Goal: Task Accomplishment & Management: Manage account settings

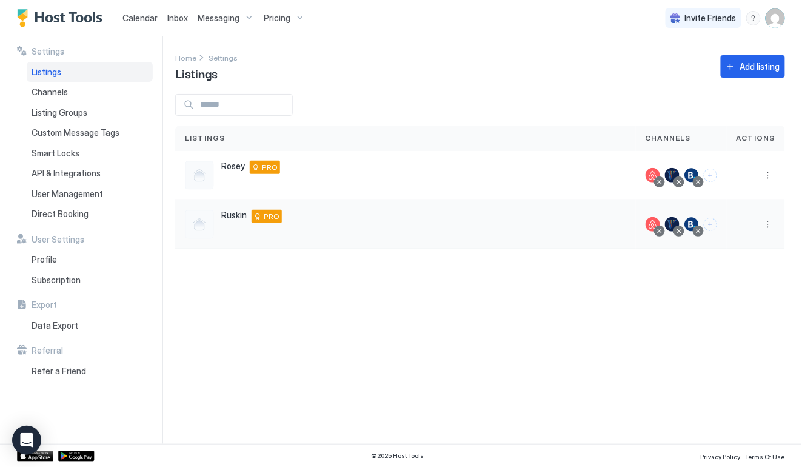
click at [262, 215] on div "PRO" at bounding box center [267, 216] width 30 height 13
click at [276, 15] on span "Pricing" at bounding box center [277, 18] width 27 height 11
click at [252, 143] on span "Ruskin" at bounding box center [280, 146] width 86 height 9
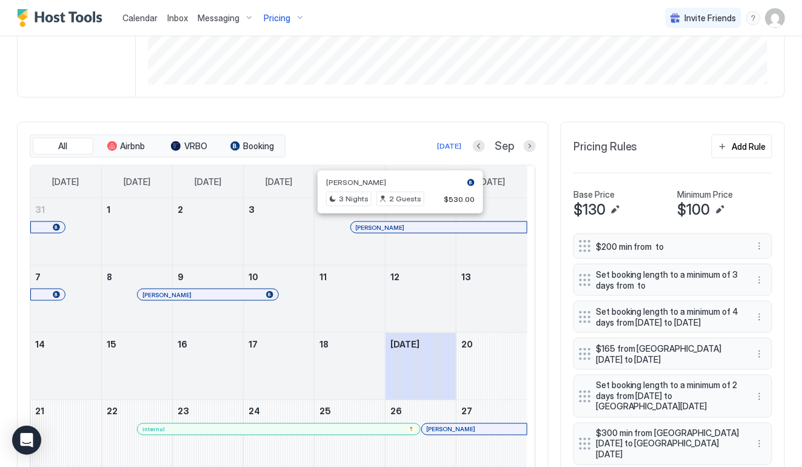
scroll to position [202, 0]
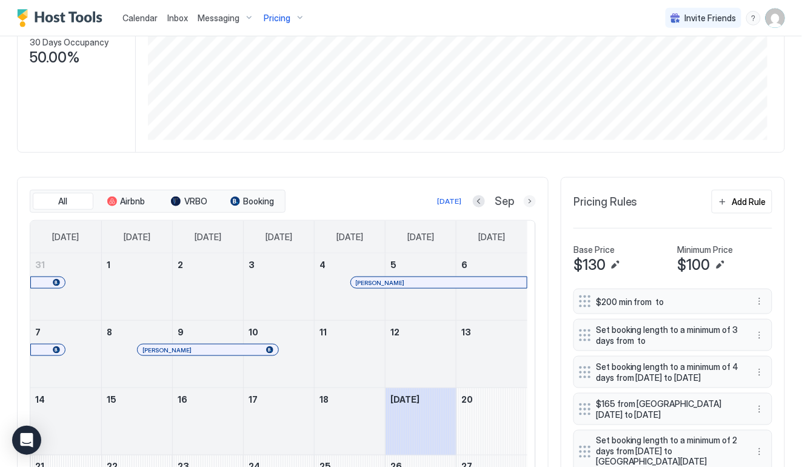
click at [524, 198] on button "Next month" at bounding box center [530, 201] width 12 height 12
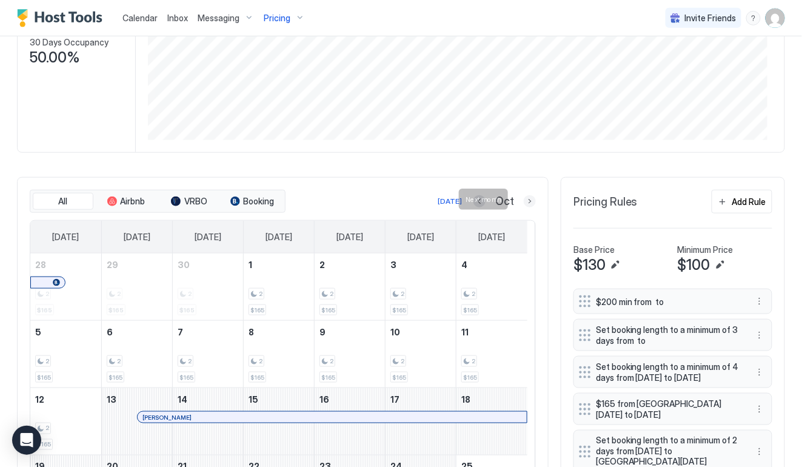
click at [524, 196] on button "Next month" at bounding box center [530, 201] width 12 height 12
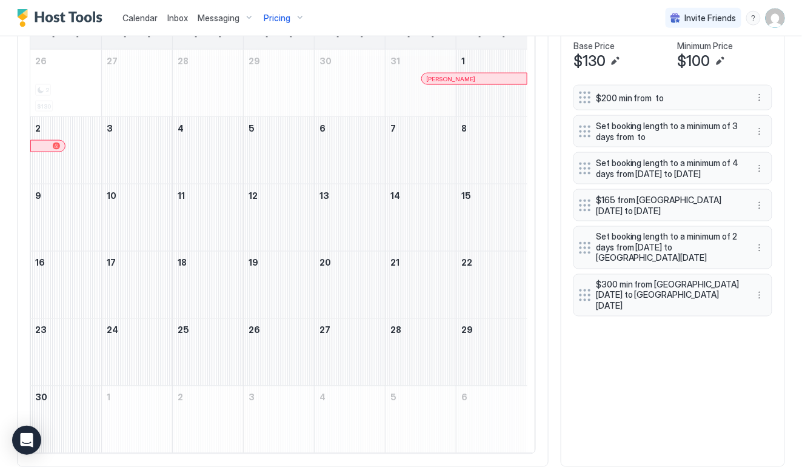
scroll to position [435, 0]
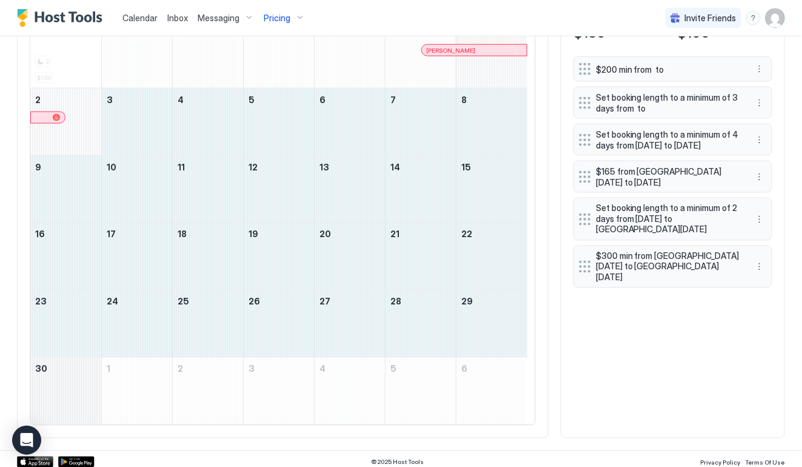
drag, startPoint x: 175, startPoint y: 120, endPoint x: 78, endPoint y: 407, distance: 303.2
click at [78, 407] on tbody "26 2 $130 27 28 29 30 31 [PERSON_NAME] 1 2 3 4 5 6 7 8 9 10 11 12 13 14 15 16 1…" at bounding box center [278, 222] width 497 height 403
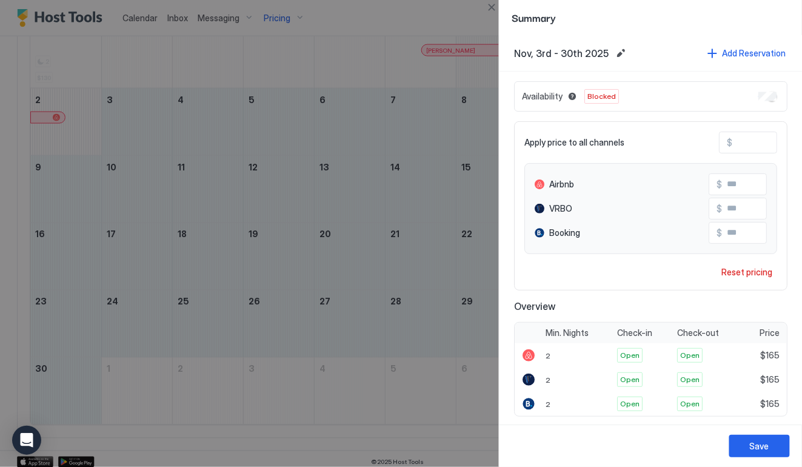
click at [424, 16] on div at bounding box center [401, 233] width 802 height 467
click at [492, 11] on button "Close" at bounding box center [491, 7] width 15 height 15
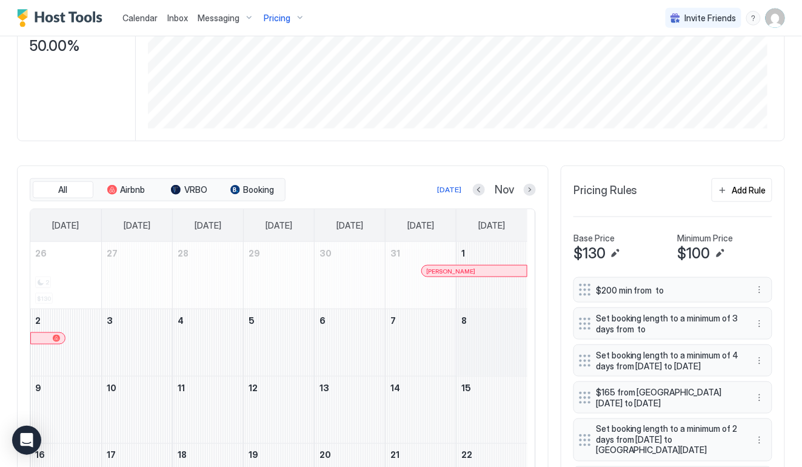
scroll to position [159, 0]
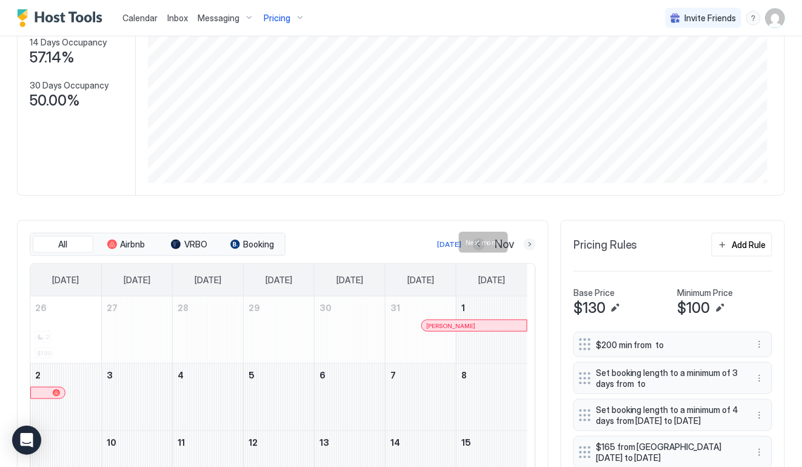
click at [524, 244] on button "Next month" at bounding box center [530, 244] width 12 height 12
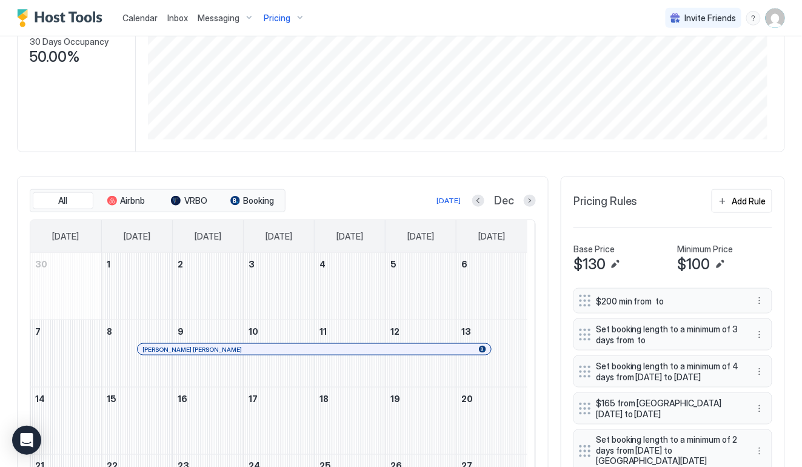
scroll to position [202, 0]
click at [524, 196] on button "Next month" at bounding box center [530, 201] width 12 height 12
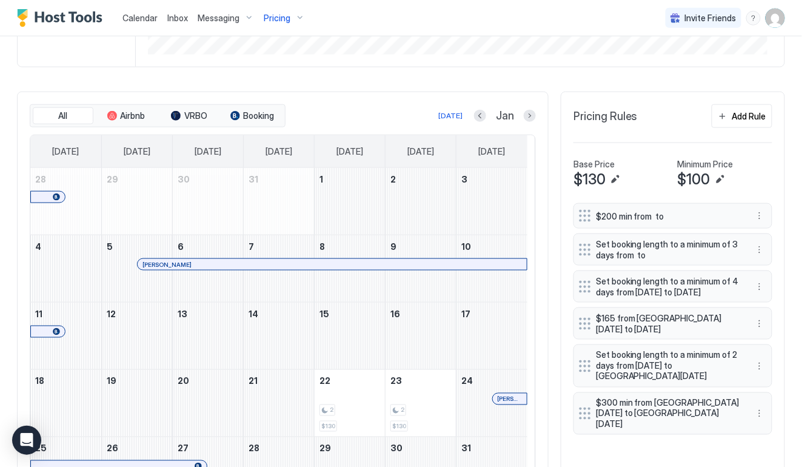
scroll to position [313, 0]
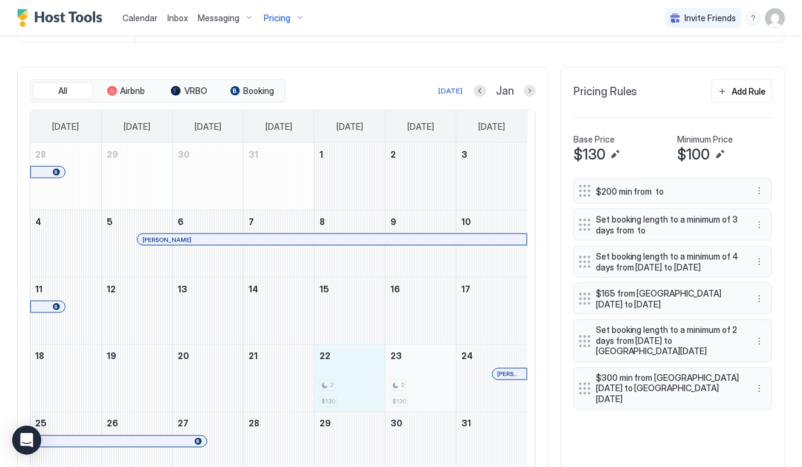
drag, startPoint x: 361, startPoint y: 368, endPoint x: 409, endPoint y: 367, distance: 47.9
click at [409, 367] on tr "18 19 20 21 22 2 $130 23 2 $130 24 [PERSON_NAME]" at bounding box center [278, 378] width 497 height 67
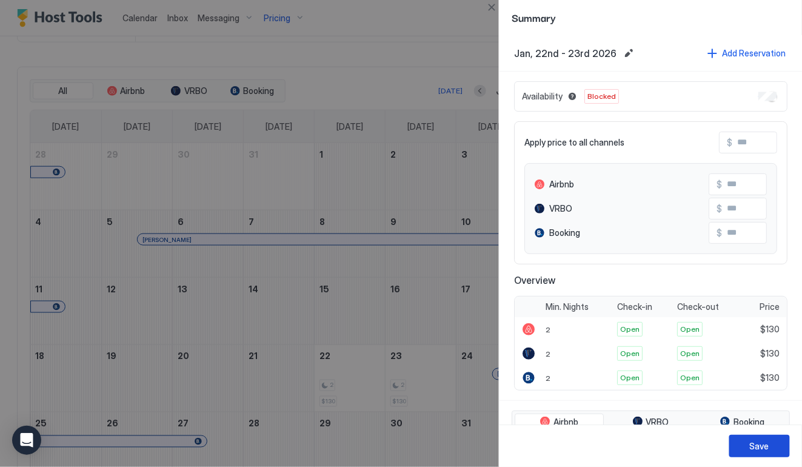
click at [773, 446] on button "Save" at bounding box center [759, 446] width 61 height 22
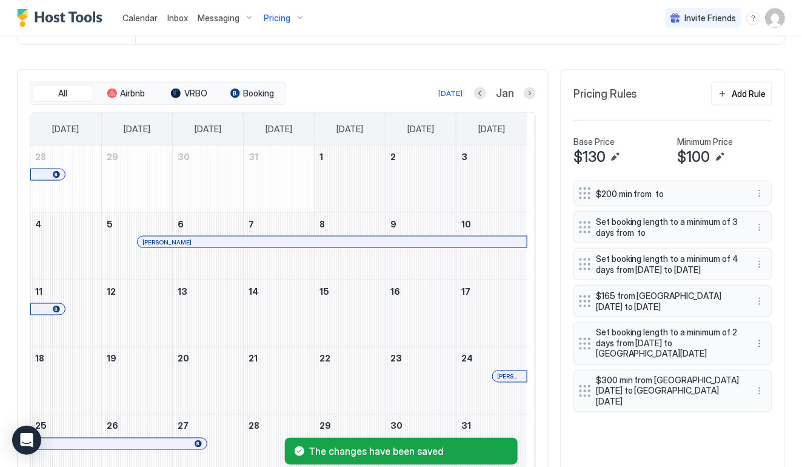
scroll to position [258, 0]
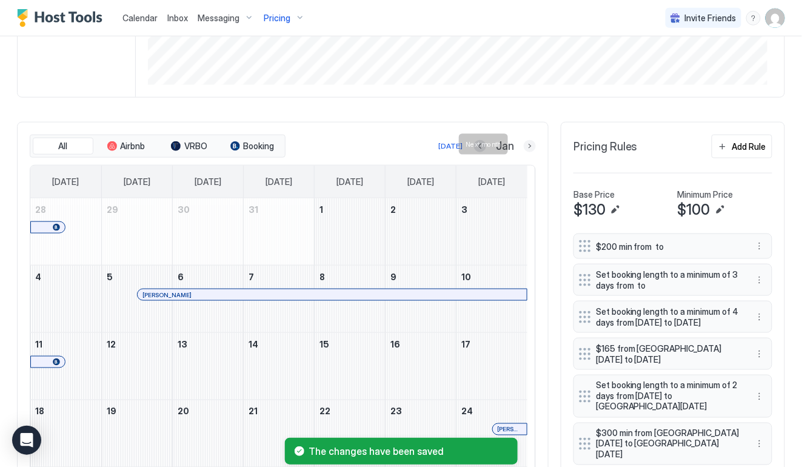
click at [524, 140] on button "Next month" at bounding box center [530, 146] width 12 height 12
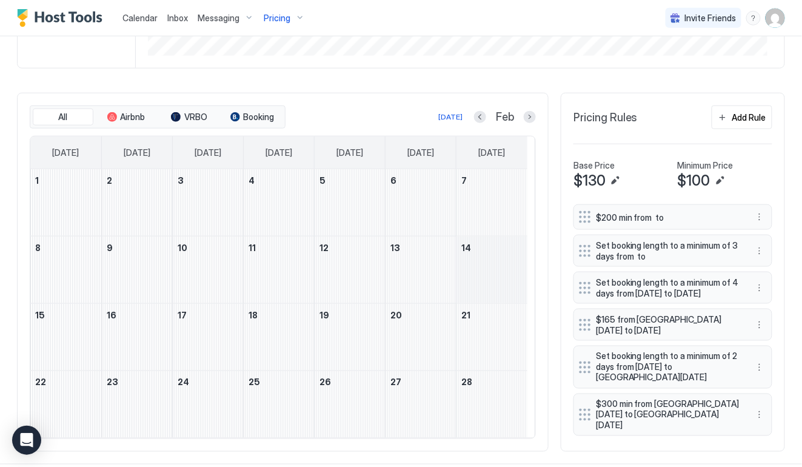
scroll to position [301, 0]
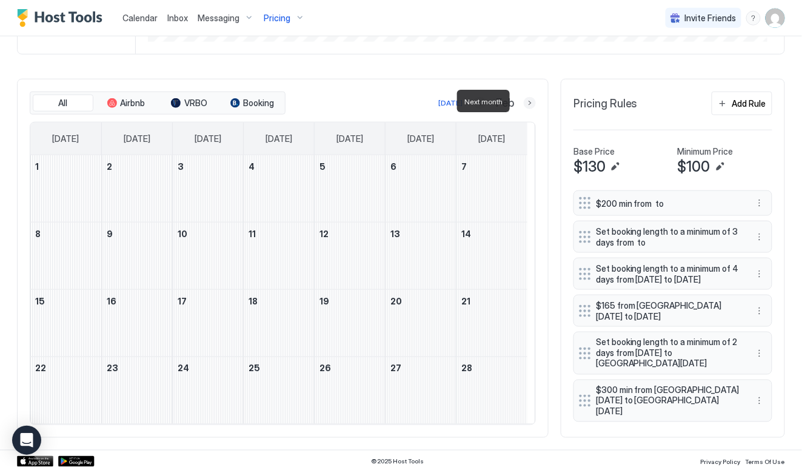
click at [524, 101] on button "Next month" at bounding box center [530, 103] width 12 height 12
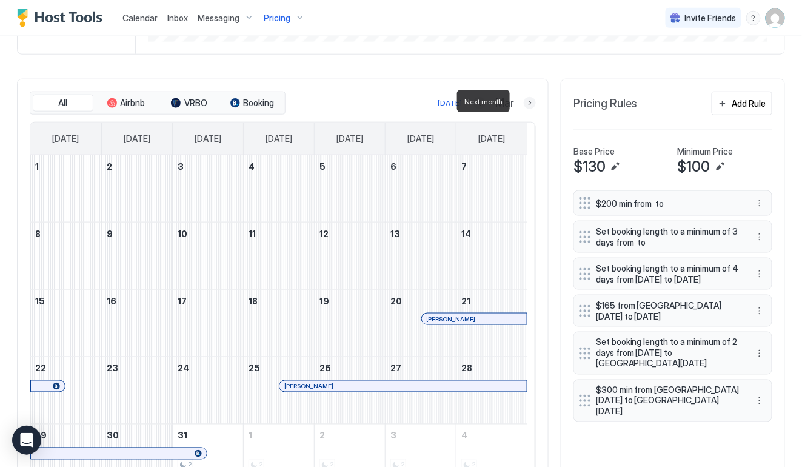
click at [524, 101] on button "Next month" at bounding box center [530, 103] width 12 height 12
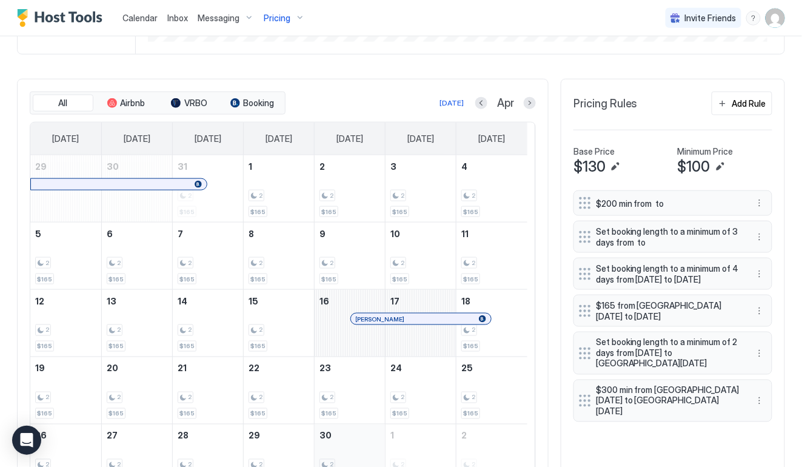
drag, startPoint x: 229, startPoint y: 186, endPoint x: 346, endPoint y: 447, distance: 285.9
click at [345, 456] on tbody "29 30 31 2 $165 1 2 $165 2 2 $165 3 2 $165 4 2 $165 5 2 $165 6 2 $165 7 2 $165 …" at bounding box center [278, 323] width 497 height 336
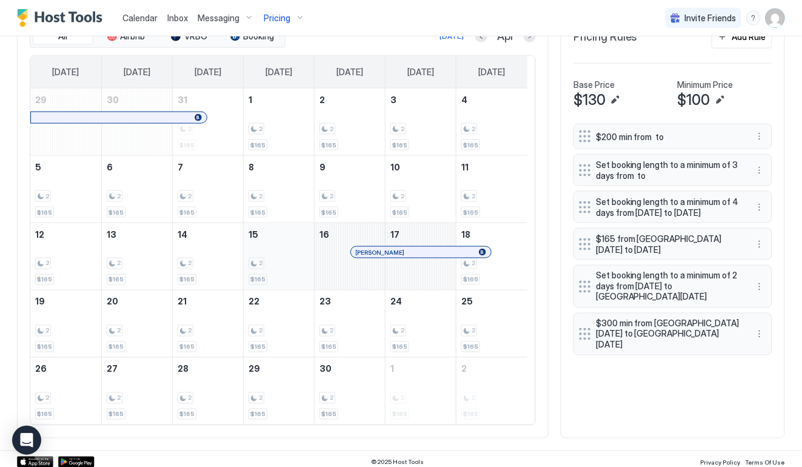
scroll to position [368, 0]
drag, startPoint x: 232, startPoint y: 128, endPoint x: 326, endPoint y: 359, distance: 250.1
click at [327, 393] on tbody "29 30 31 2 $165 1 2 $165 2 2 $165 3 2 $165 4 2 $165 5 2 $165 6 2 $165 7 2 $165 …" at bounding box center [278, 256] width 497 height 336
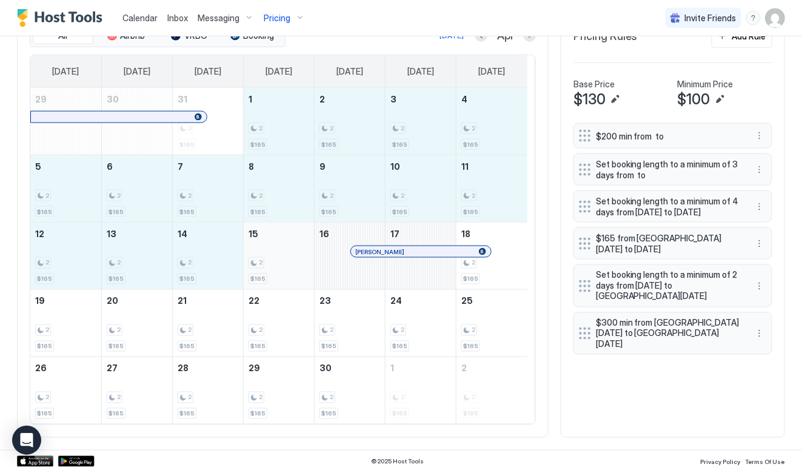
drag, startPoint x: 286, startPoint y: 116, endPoint x: 274, endPoint y: 269, distance: 153.2
click at [274, 269] on tbody "29 30 31 2 $165 1 2 $165 2 2 $165 3 2 $165 4 2 $165 5 2 $165 6 2 $165 7 2 $165 …" at bounding box center [278, 256] width 497 height 336
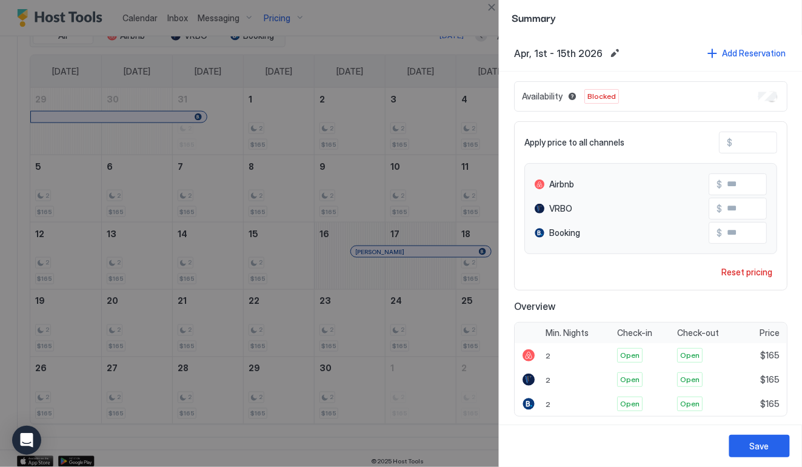
click at [319, 328] on div at bounding box center [401, 233] width 802 height 467
click at [319, 327] on div at bounding box center [401, 233] width 802 height 467
click at [766, 447] on div "Save" at bounding box center [759, 445] width 19 height 13
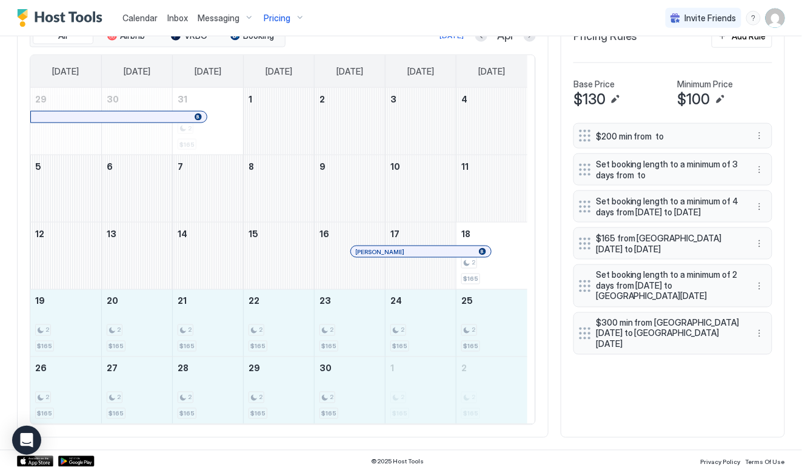
drag, startPoint x: 73, startPoint y: 323, endPoint x: 515, endPoint y: 405, distance: 450.0
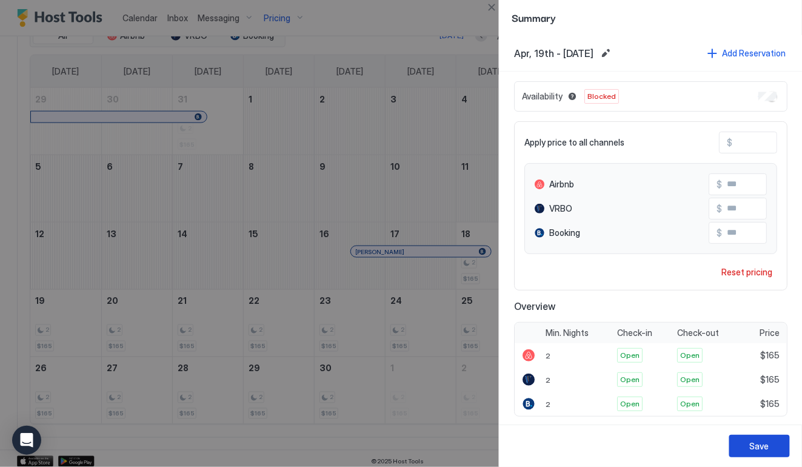
click at [766, 449] on div "Save" at bounding box center [759, 445] width 19 height 13
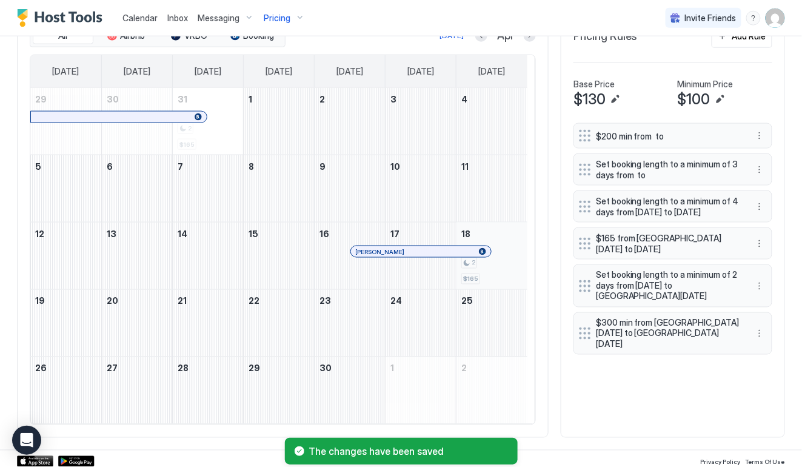
click at [496, 228] on div "2 $165" at bounding box center [491, 255] width 61 height 57
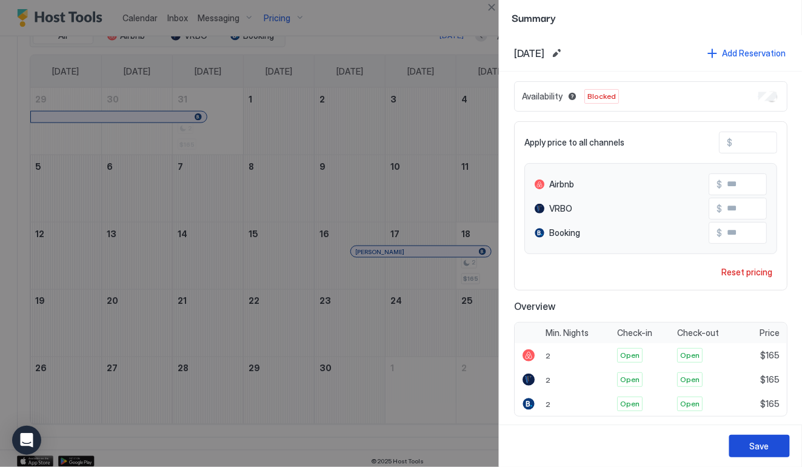
click at [761, 447] on div "Save" at bounding box center [759, 445] width 19 height 13
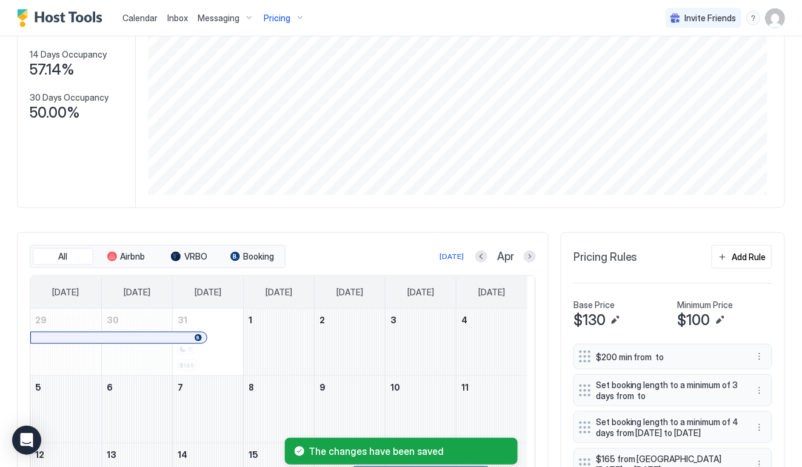
scroll to position [258, 0]
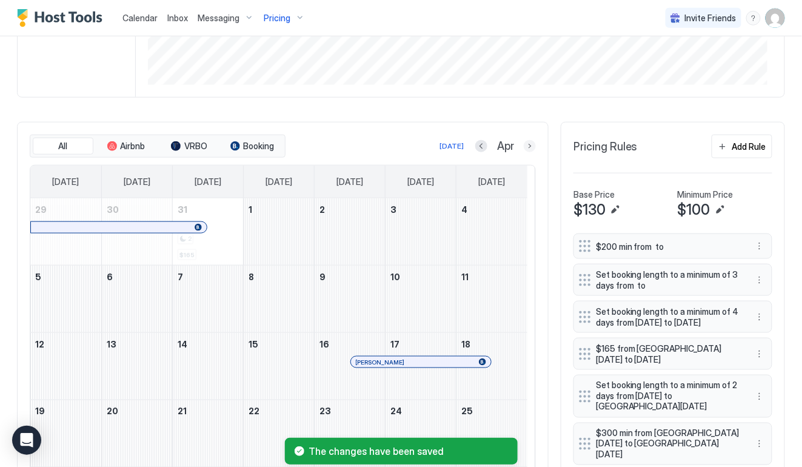
click at [524, 143] on button "Next month" at bounding box center [530, 146] width 12 height 12
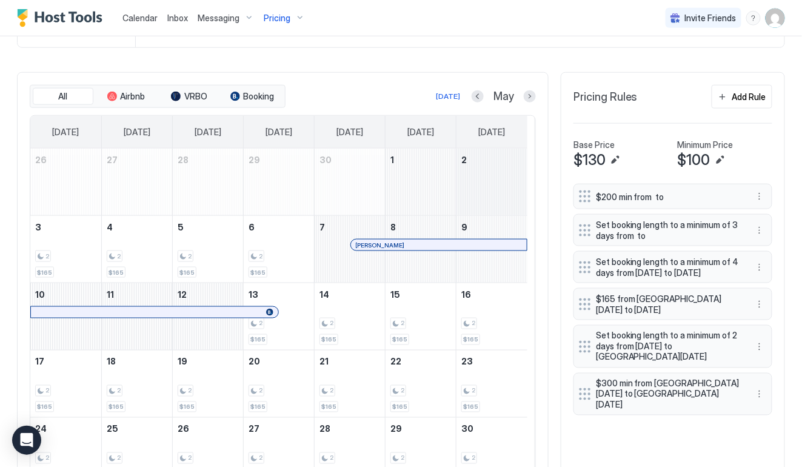
scroll to position [368, 0]
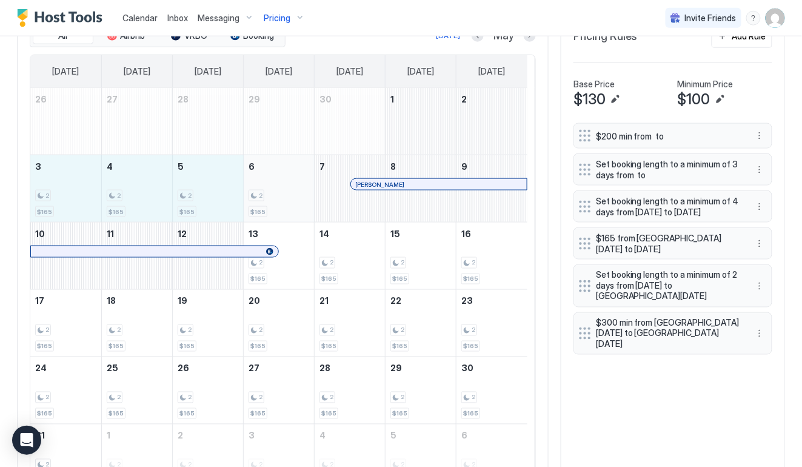
drag, startPoint x: 70, startPoint y: 178, endPoint x: 311, endPoint y: 193, distance: 241.8
click at [311, 193] on tr "3 2 $165 4 2 $165 5 2 $165 6 2 $165 7 [PERSON_NAME] 8 9" at bounding box center [278, 188] width 497 height 67
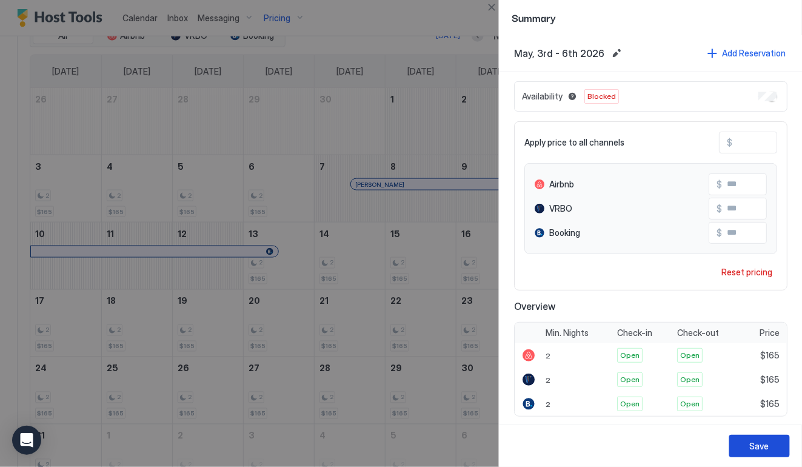
click at [764, 447] on div "Save" at bounding box center [759, 445] width 19 height 13
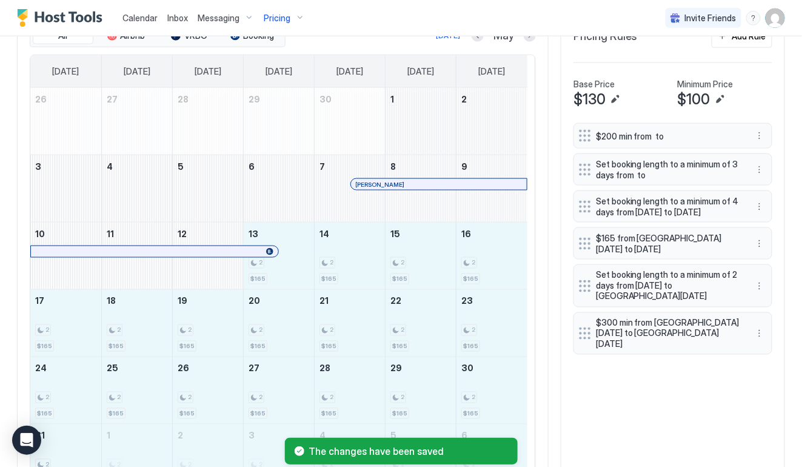
drag, startPoint x: 382, startPoint y: 276, endPoint x: 499, endPoint y: 439, distance: 200.3
click at [499, 439] on div "Calendar Inbox Messaging Pricing Invite Friends KS Home Pricing Ruskin Synced l…" at bounding box center [401, 233] width 802 height 467
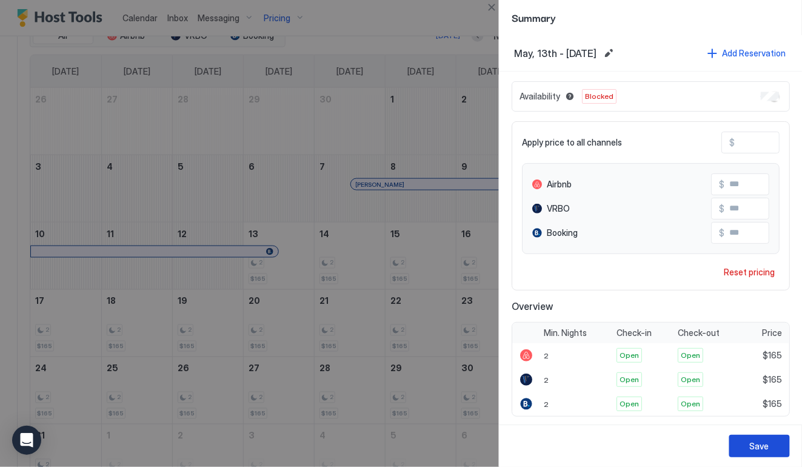
click at [765, 446] on div "Save" at bounding box center [759, 445] width 19 height 13
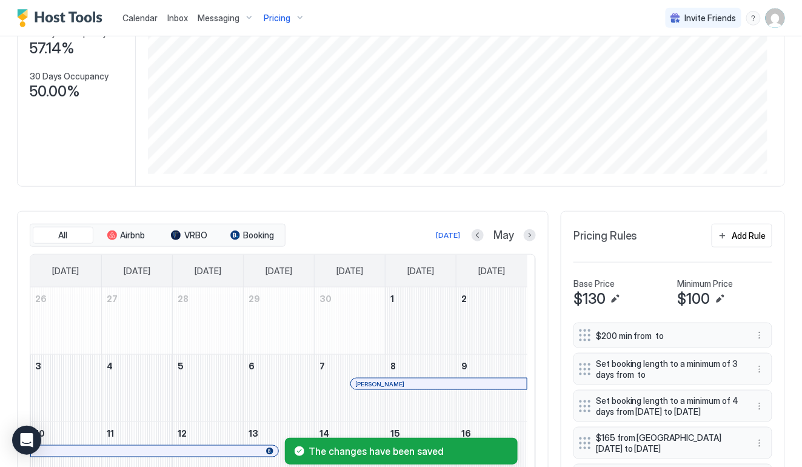
scroll to position [159, 0]
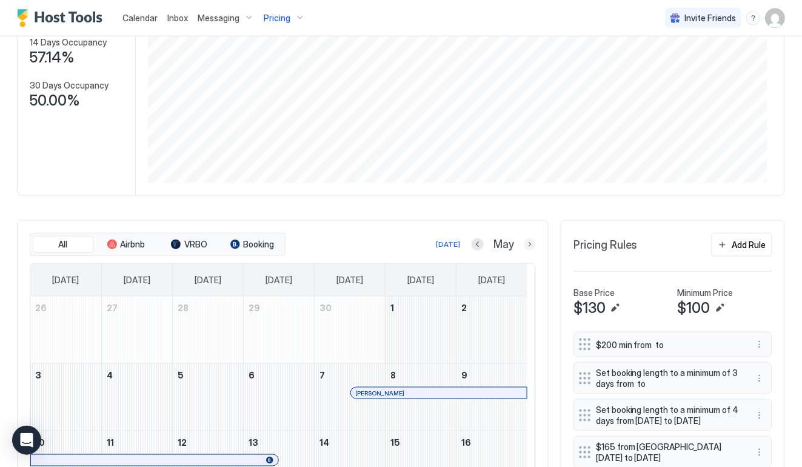
click at [524, 243] on button "Next month" at bounding box center [530, 244] width 12 height 12
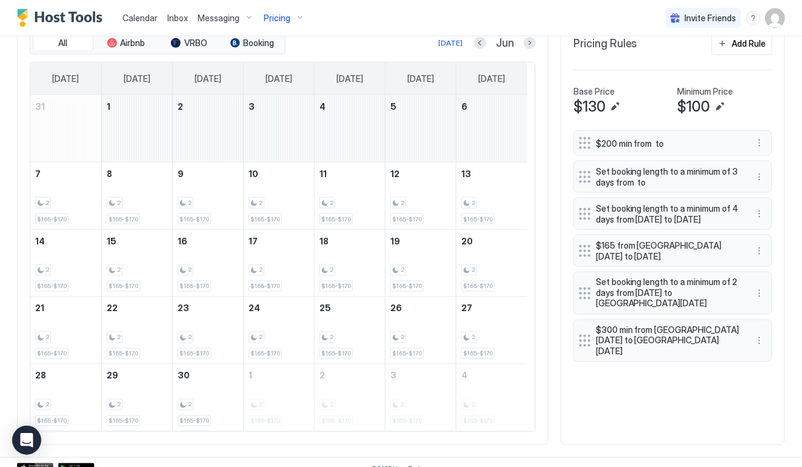
scroll to position [368, 0]
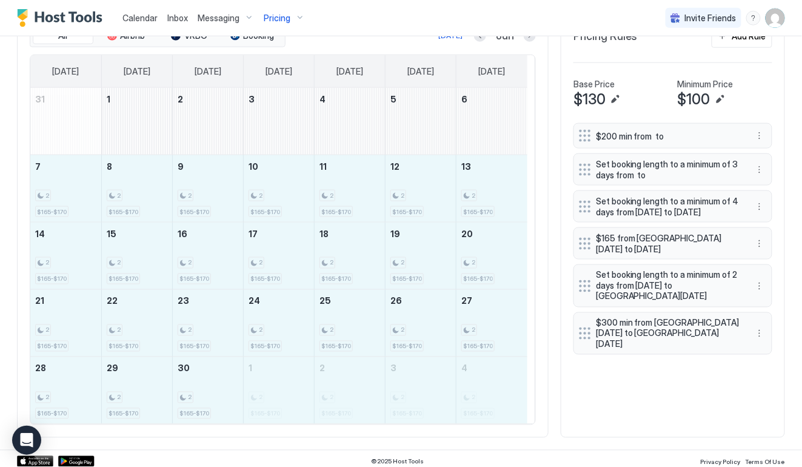
drag, startPoint x: 46, startPoint y: 166, endPoint x: 520, endPoint y: 404, distance: 530.2
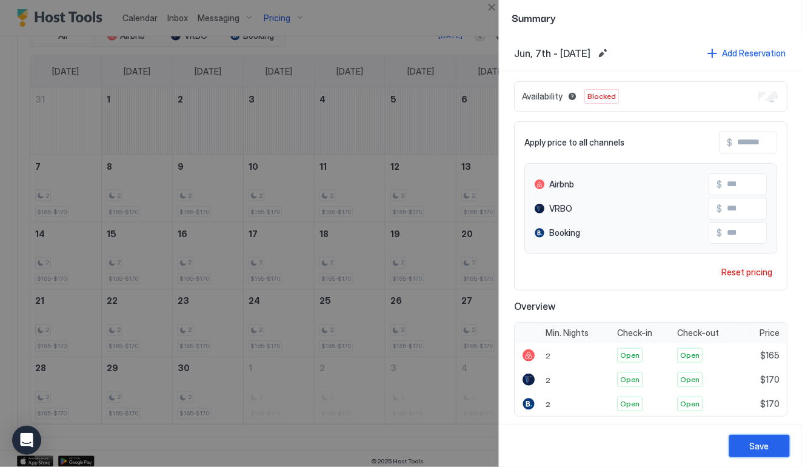
click at [770, 447] on button "Save" at bounding box center [759, 446] width 61 height 22
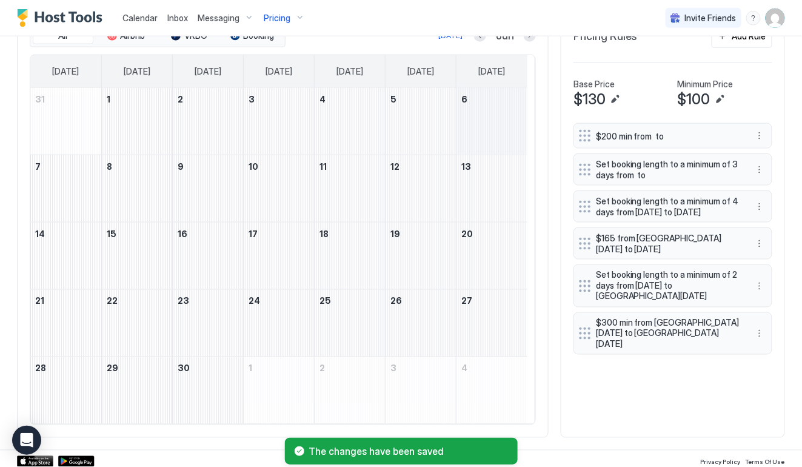
scroll to position [202, 0]
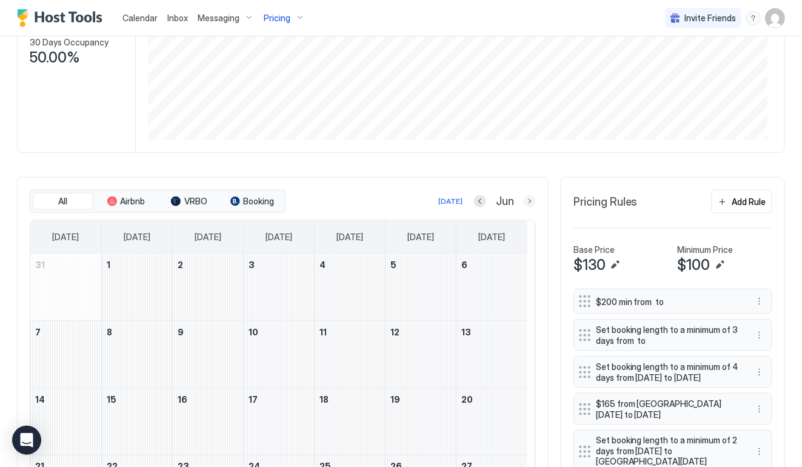
click at [524, 199] on button "Next month" at bounding box center [530, 201] width 12 height 12
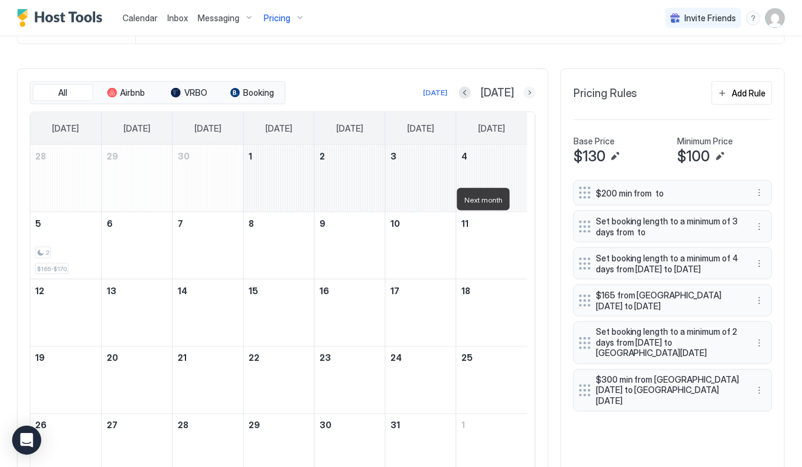
scroll to position [368, 0]
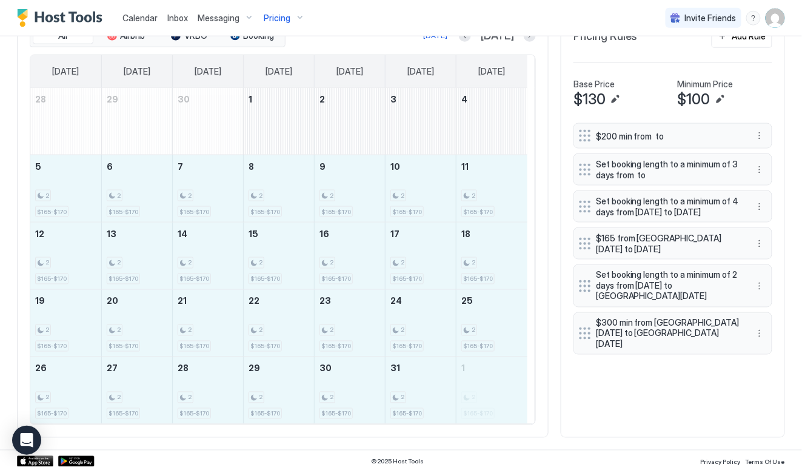
drag, startPoint x: 67, startPoint y: 181, endPoint x: 469, endPoint y: 378, distance: 447.3
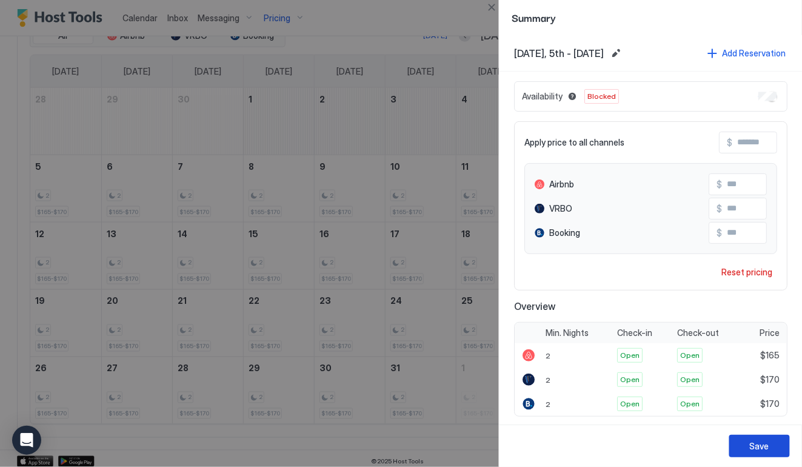
click at [754, 443] on div "Save" at bounding box center [759, 445] width 19 height 13
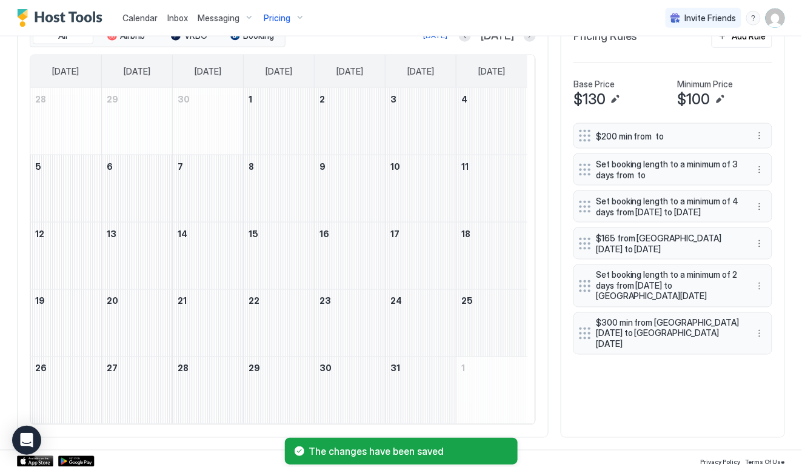
scroll to position [258, 0]
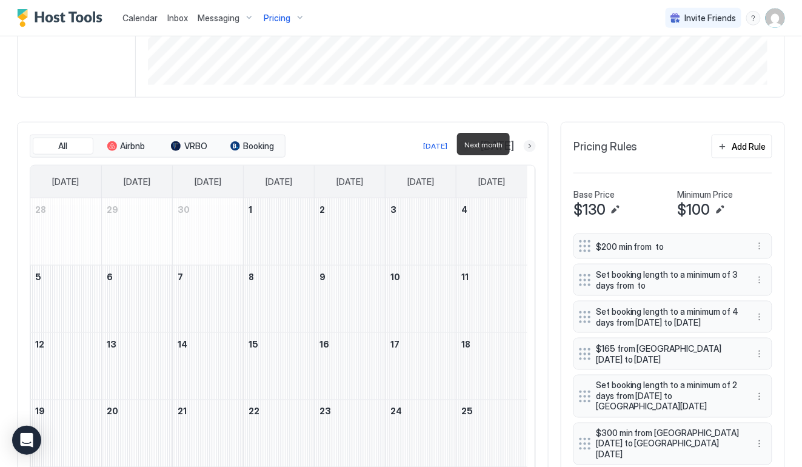
click at [524, 145] on button "Next month" at bounding box center [530, 146] width 12 height 12
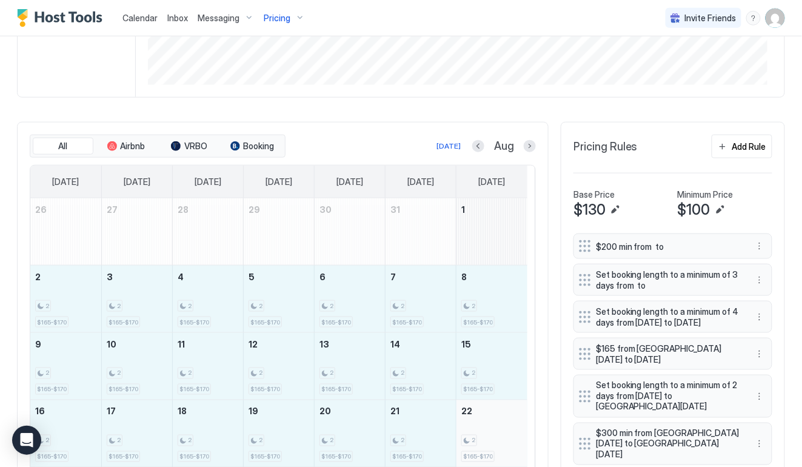
drag, startPoint x: 71, startPoint y: 299, endPoint x: 503, endPoint y: 453, distance: 458.8
click at [503, 453] on tbody "26 27 28 29 30 31 1 2 2 $165-$170 3 2 $165-$170 4 2 $165-$170 5 2 $165-$170 6 2…" at bounding box center [278, 399] width 497 height 403
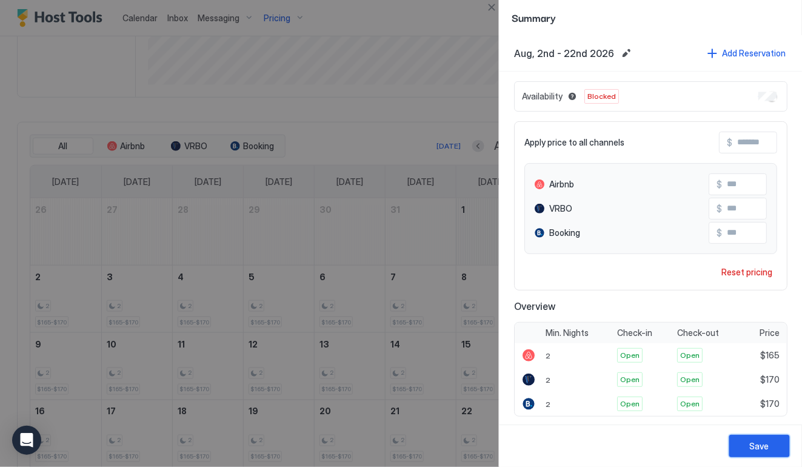
click at [761, 447] on div "Save" at bounding box center [759, 445] width 19 height 13
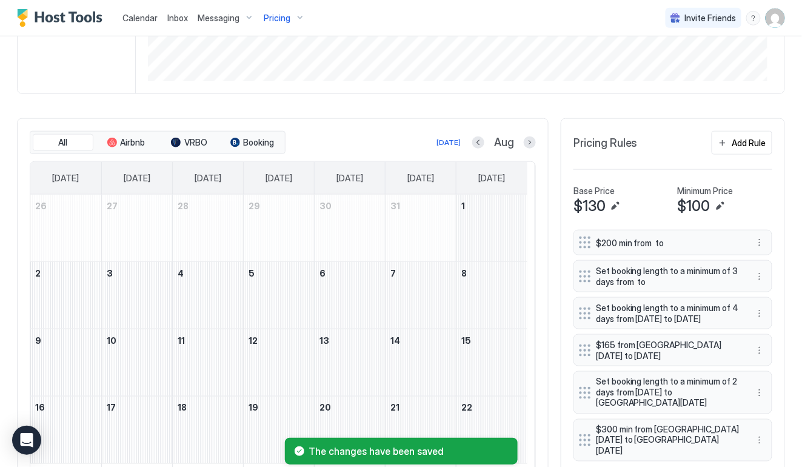
scroll to position [435, 0]
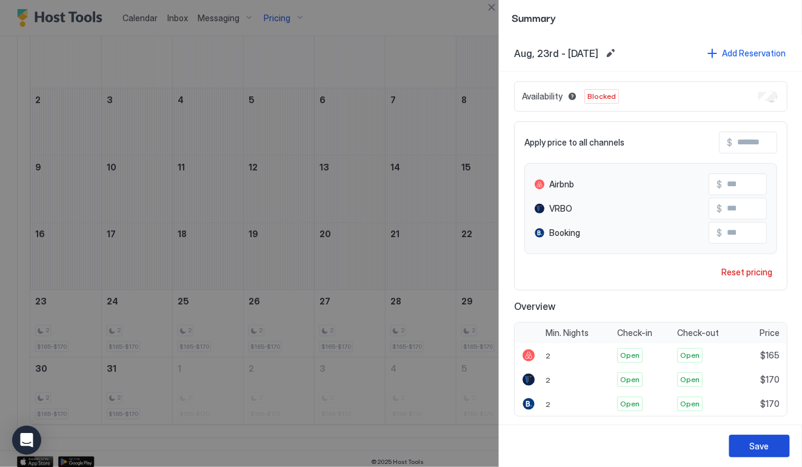
click at [773, 450] on button "Save" at bounding box center [759, 446] width 61 height 22
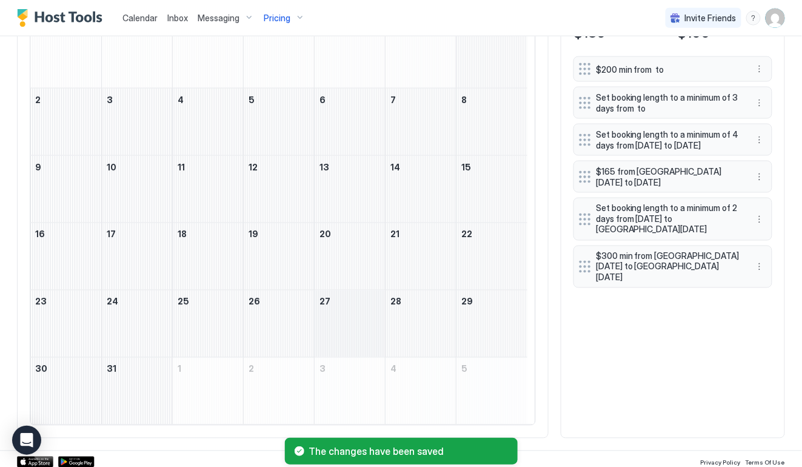
scroll to position [159, 0]
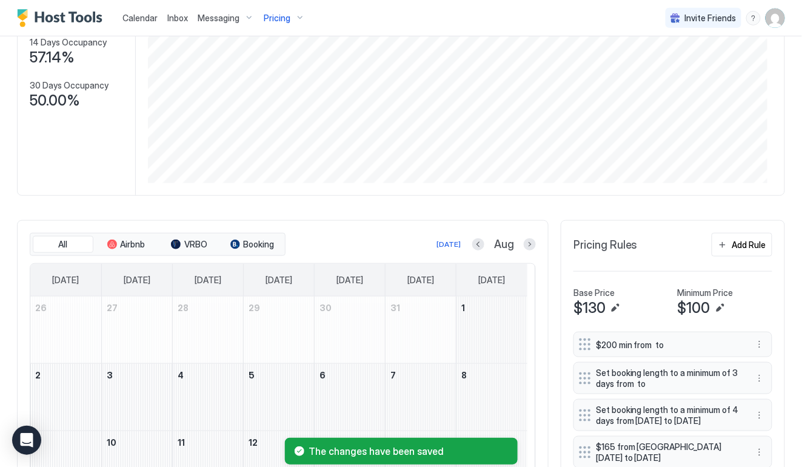
click at [524, 241] on button "Next month" at bounding box center [530, 244] width 12 height 12
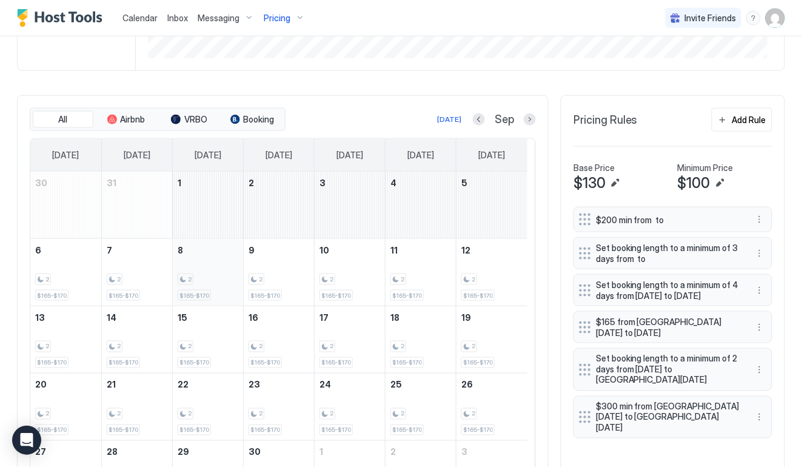
scroll to position [368, 0]
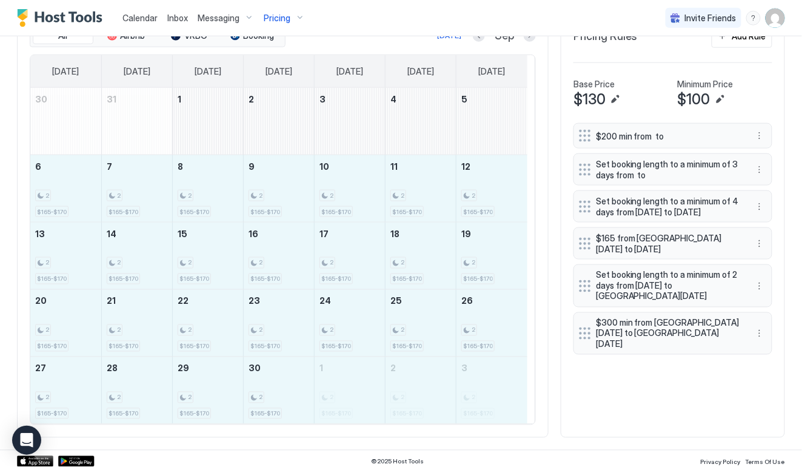
drag, startPoint x: 64, startPoint y: 198, endPoint x: 475, endPoint y: 381, distance: 449.9
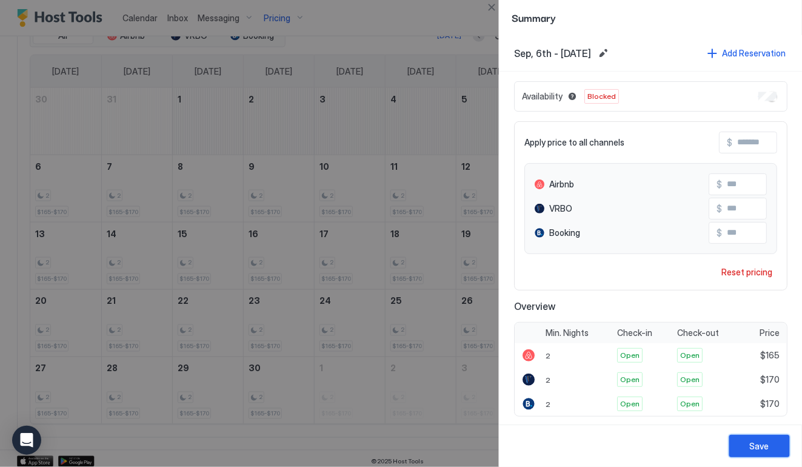
click at [768, 450] on div "Save" at bounding box center [759, 445] width 19 height 13
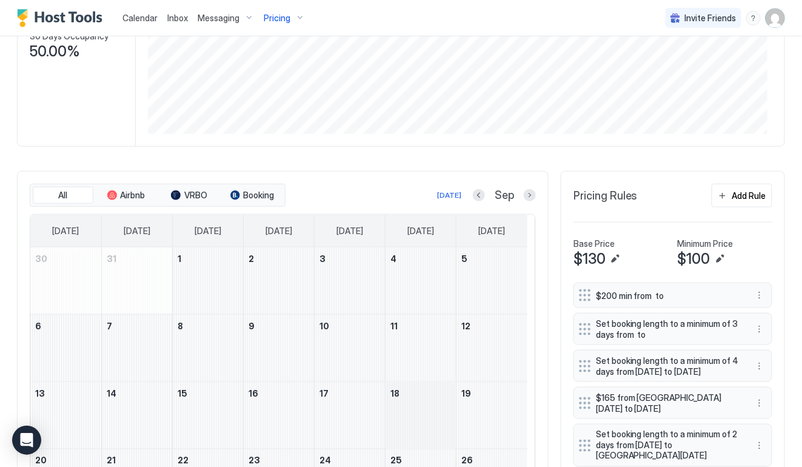
scroll to position [202, 0]
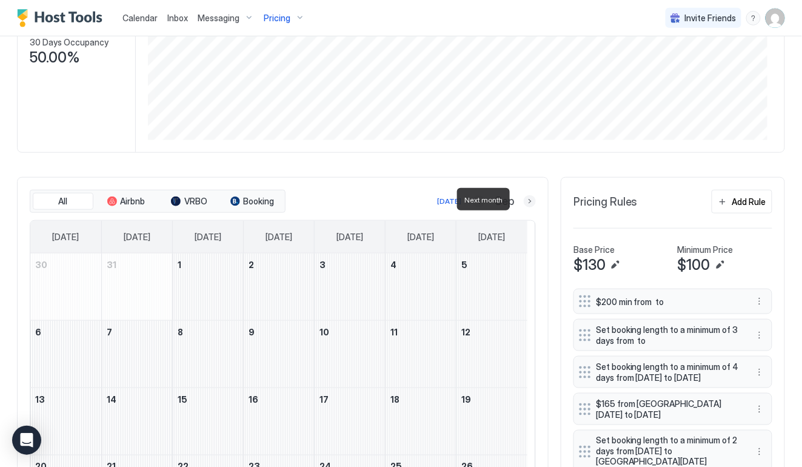
click at [524, 201] on button "Next month" at bounding box center [530, 201] width 12 height 12
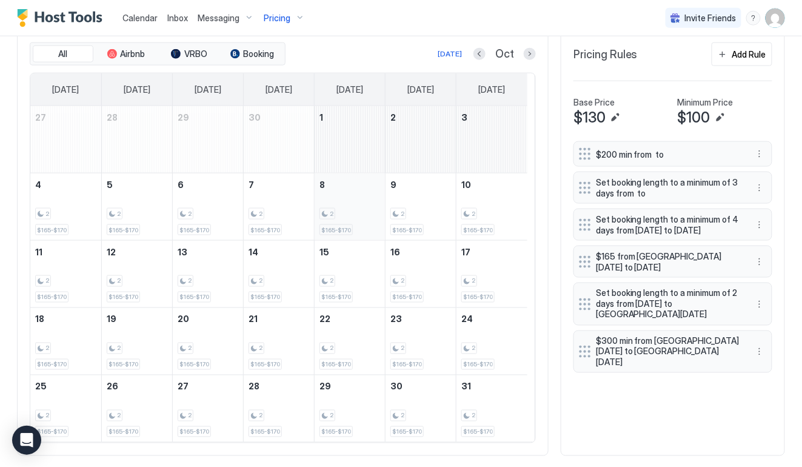
scroll to position [368, 0]
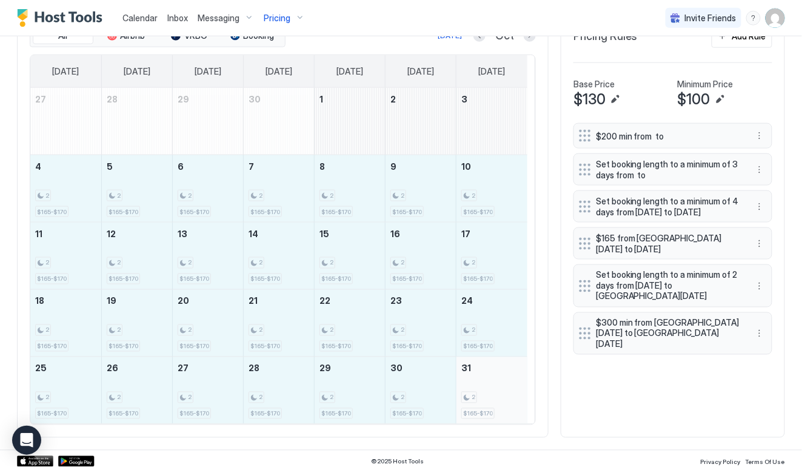
drag, startPoint x: 77, startPoint y: 193, endPoint x: 495, endPoint y: 408, distance: 470.3
click at [495, 408] on tbody "27 28 29 30 1 2 3 4 2 $165-$170 5 2 $165-$170 6 2 $165-$170 7 2 $165-$170 8 2 $…" at bounding box center [278, 256] width 497 height 336
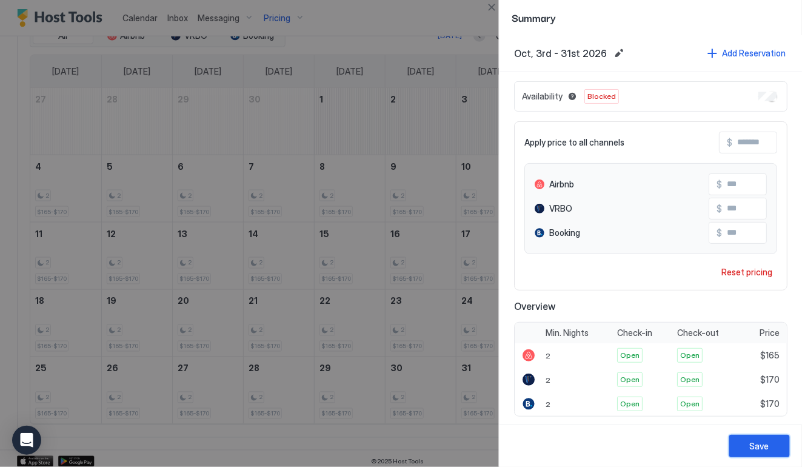
click at [771, 441] on button "Save" at bounding box center [759, 446] width 61 height 22
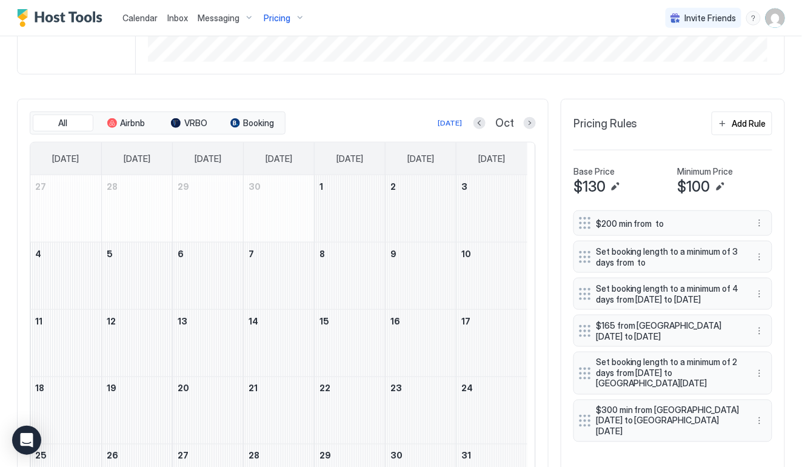
scroll to position [258, 0]
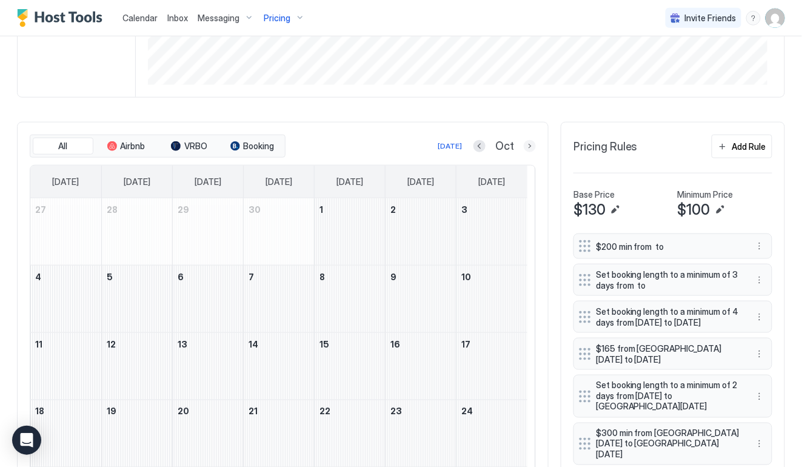
click at [524, 144] on button "Next month" at bounding box center [530, 146] width 12 height 12
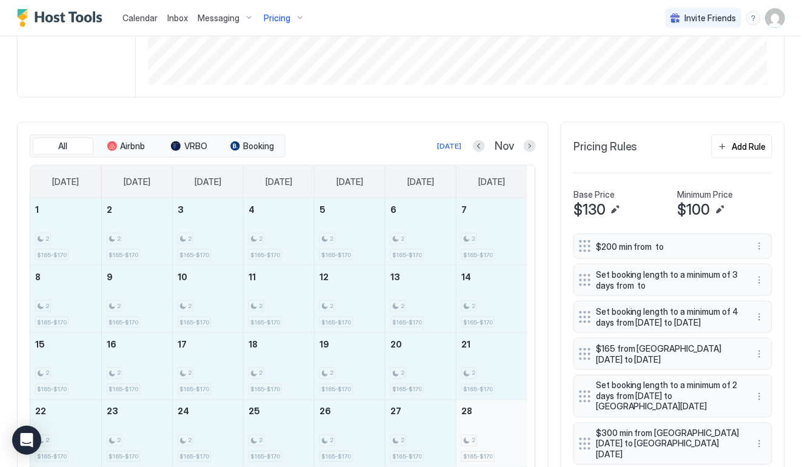
drag, startPoint x: 170, startPoint y: 251, endPoint x: 506, endPoint y: 454, distance: 391.9
click at [506, 454] on tbody "1 2 $165-$170 2 2 $165-$170 3 2 $165-$170 4 2 $165-$170 5 2 $165-$170 6 2 $165-…" at bounding box center [278, 366] width 497 height 336
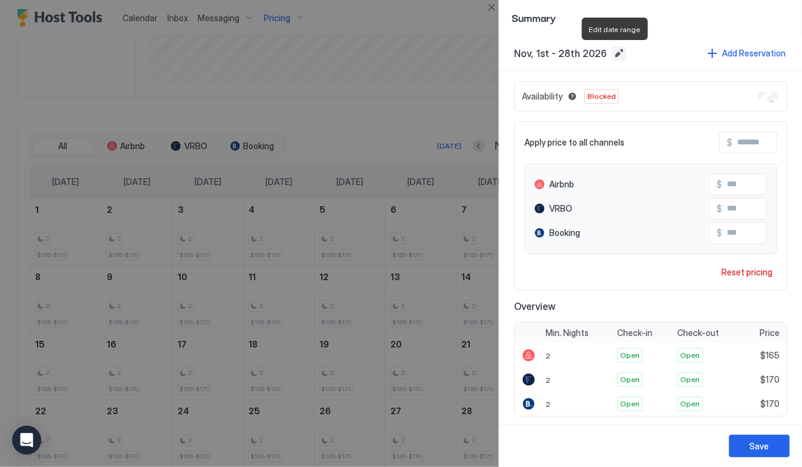
click at [614, 52] on button "Edit date range" at bounding box center [619, 53] width 15 height 15
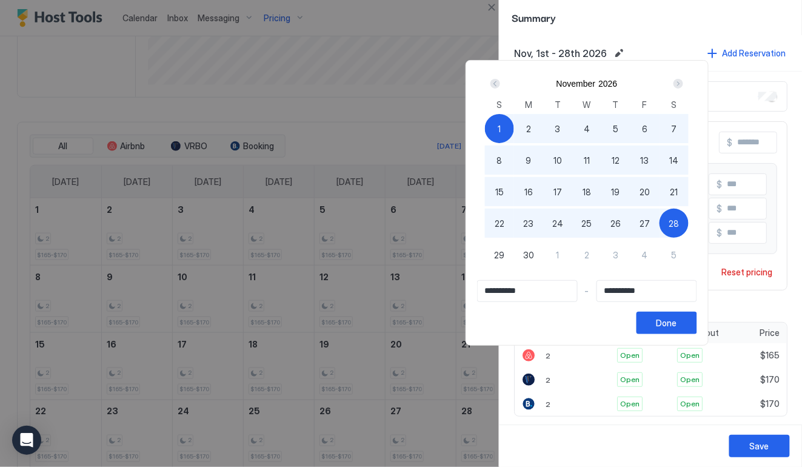
click at [676, 251] on span "5" at bounding box center [673, 255] width 5 height 13
type input "**********"
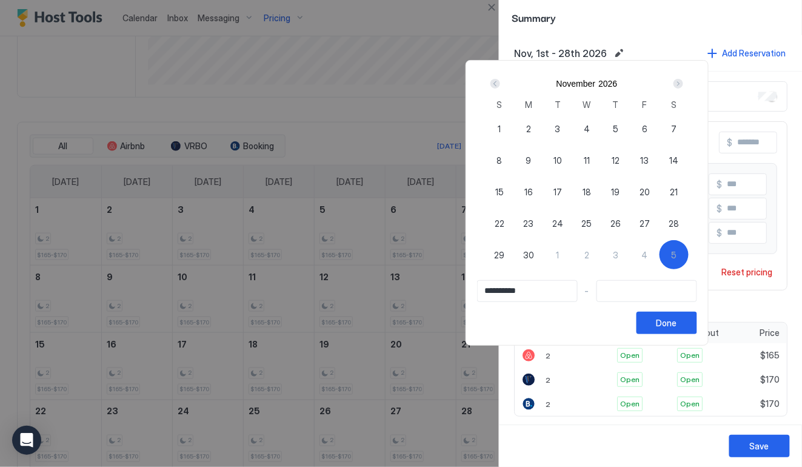
click at [501, 124] on span "1" at bounding box center [499, 128] width 3 height 13
type input "**********"
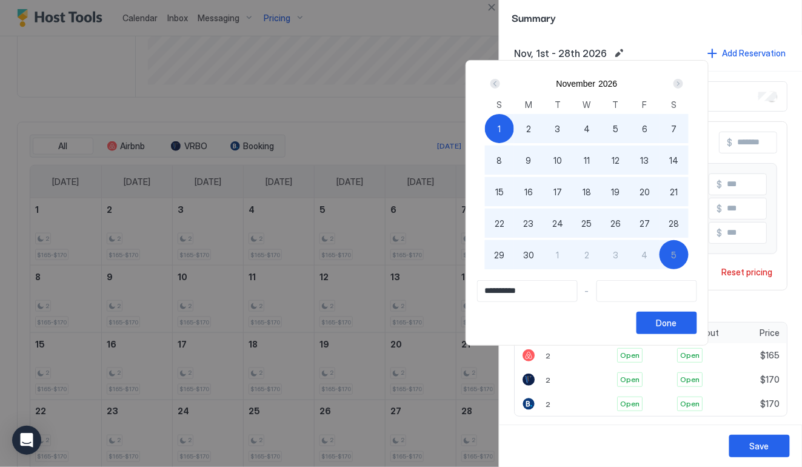
click at [689, 250] on div "5" at bounding box center [673, 254] width 29 height 29
type input "**********"
click at [677, 325] on div "Done" at bounding box center [666, 322] width 21 height 13
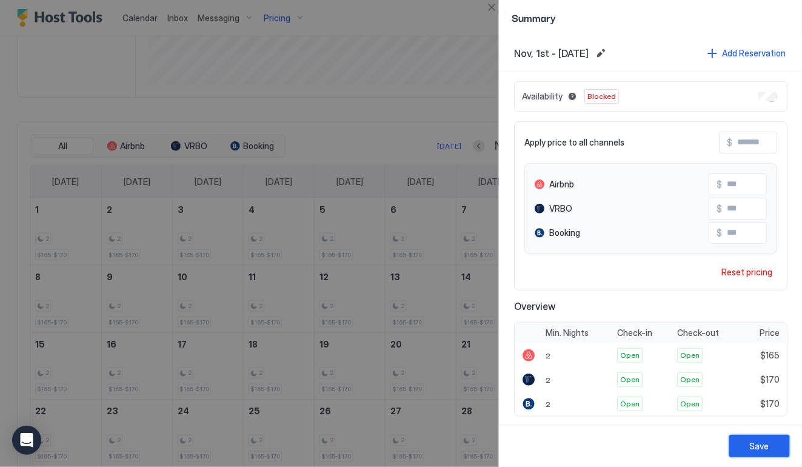
click at [781, 451] on button "Save" at bounding box center [759, 446] width 61 height 22
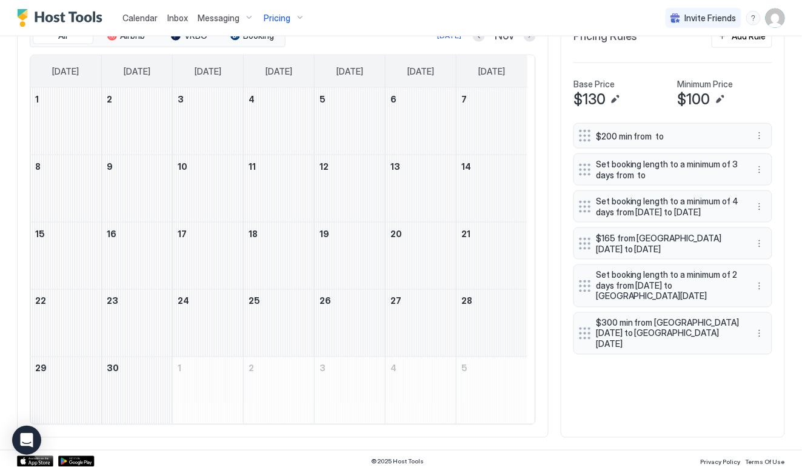
scroll to position [202, 0]
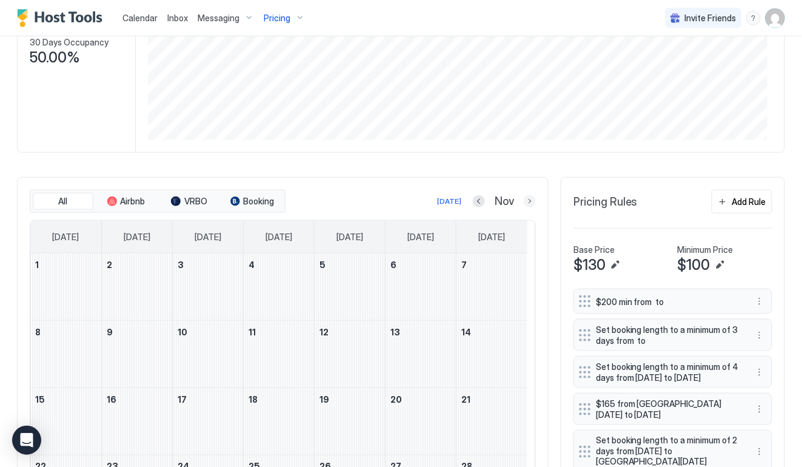
click at [524, 199] on button "Next month" at bounding box center [530, 201] width 12 height 12
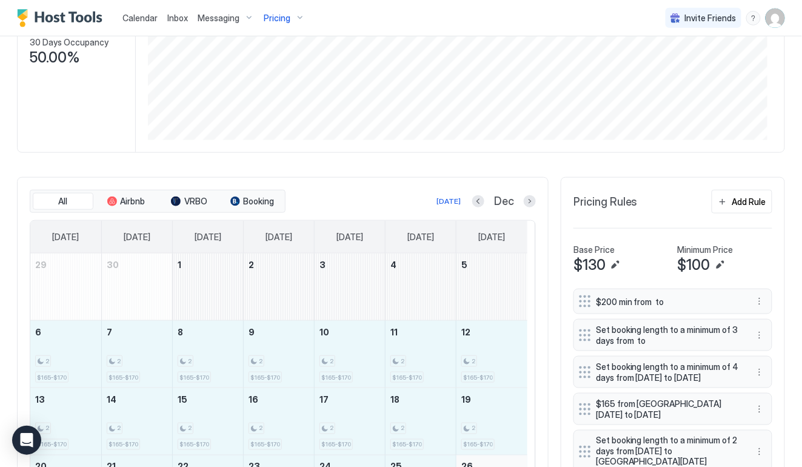
drag, startPoint x: 91, startPoint y: 342, endPoint x: 518, endPoint y: 461, distance: 443.1
click at [518, 461] on tbody "29 30 1 2 3 4 5 6 2 $165-$170 7 2 $165-$170 8 2 $165-$170 9 2 $165-$170 10 2 $1…" at bounding box center [278, 421] width 497 height 336
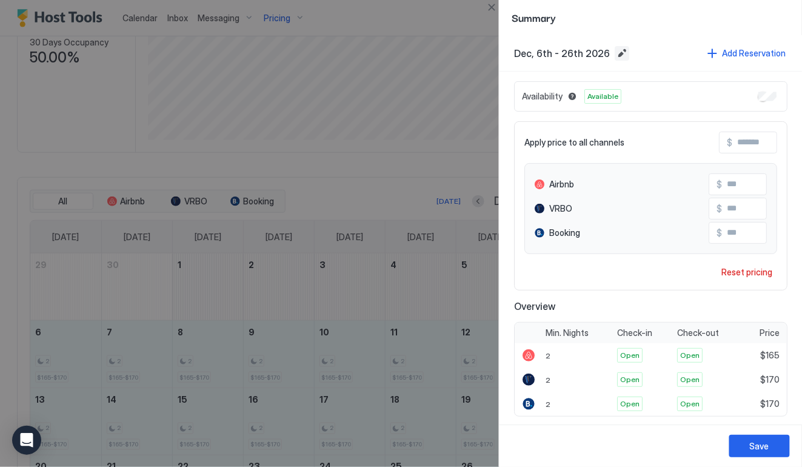
click at [615, 49] on button "Edit date range" at bounding box center [622, 53] width 15 height 15
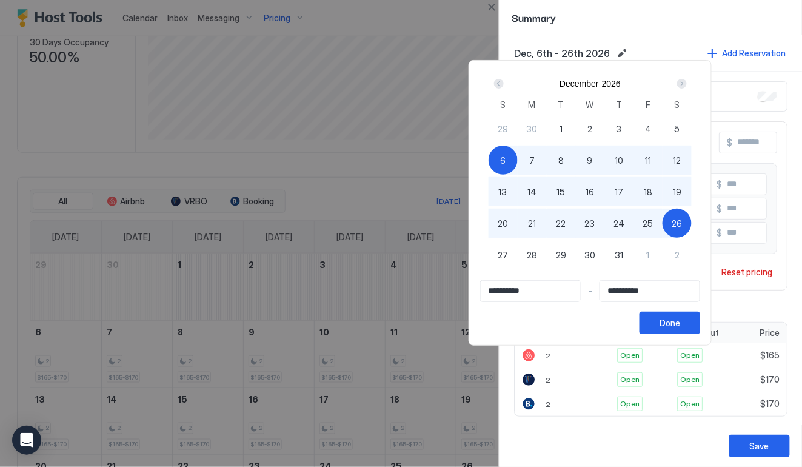
click at [518, 159] on div "6" at bounding box center [503, 159] width 29 height 29
click at [623, 253] on span "31" at bounding box center [619, 255] width 8 height 13
type input "**********"
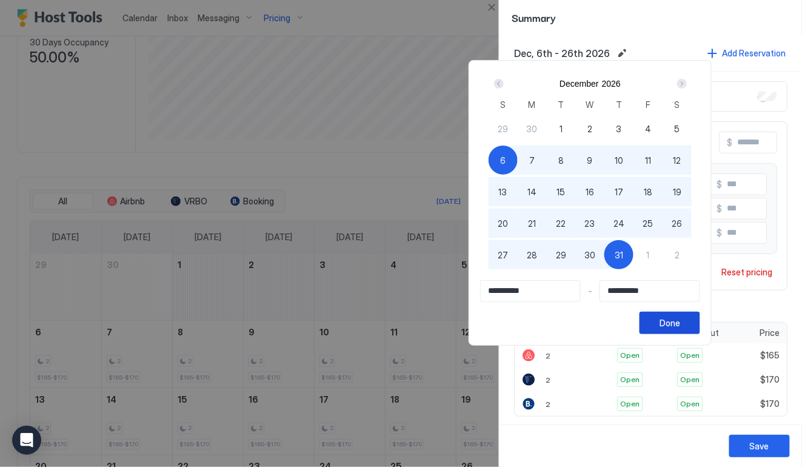
click at [700, 328] on button "Done" at bounding box center [669, 323] width 61 height 22
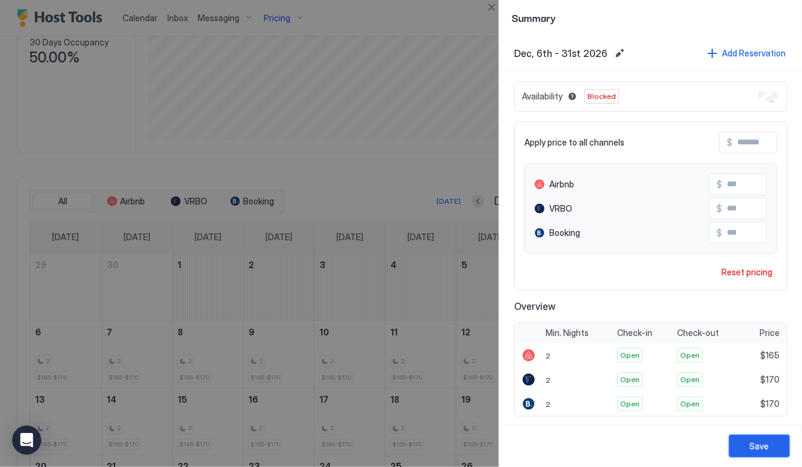
click at [774, 439] on button "Save" at bounding box center [759, 446] width 61 height 22
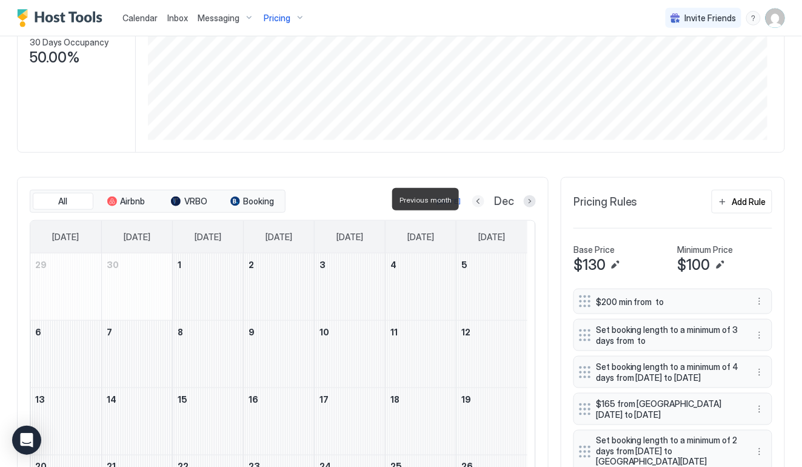
click at [472, 200] on button "Previous month" at bounding box center [478, 201] width 12 height 12
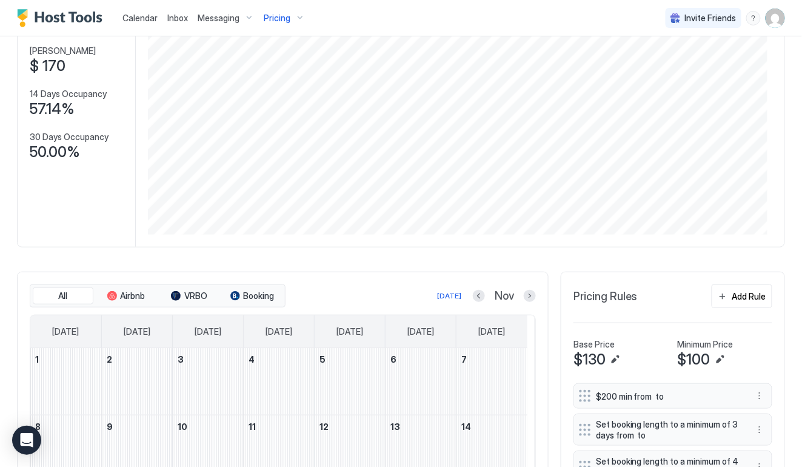
scroll to position [92, 0]
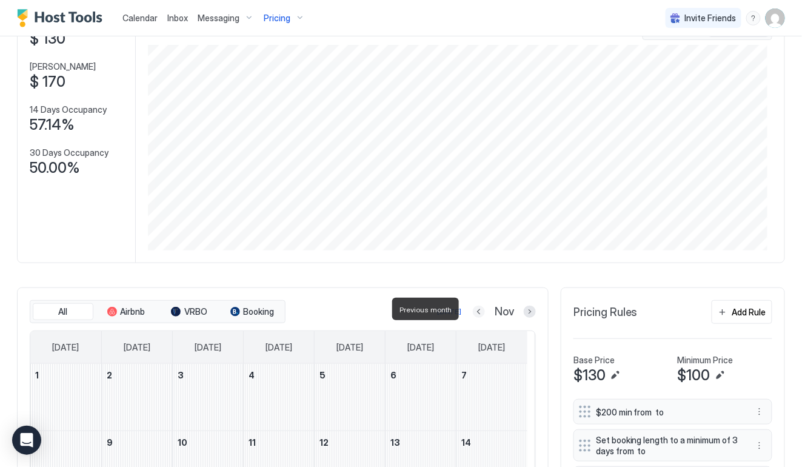
click at [473, 307] on button "Previous month" at bounding box center [479, 311] width 12 height 12
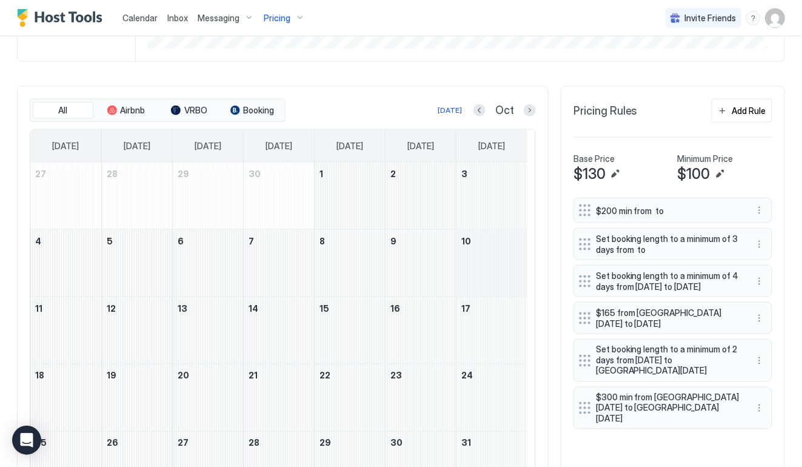
scroll to position [258, 0]
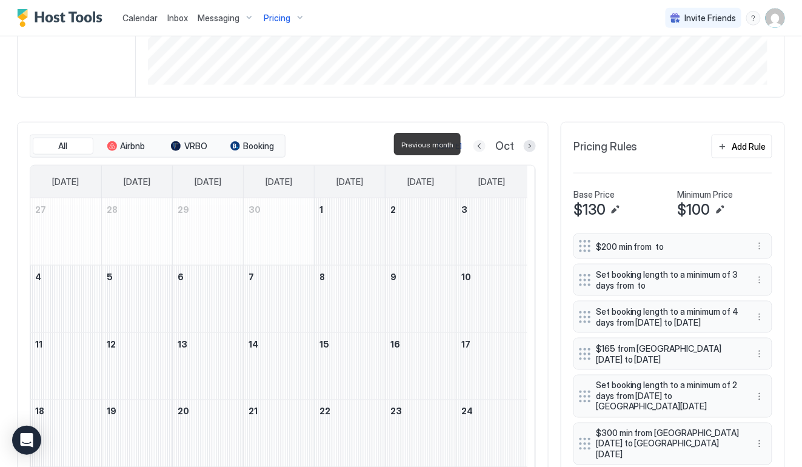
click at [473, 145] on button "Previous month" at bounding box center [479, 146] width 12 height 12
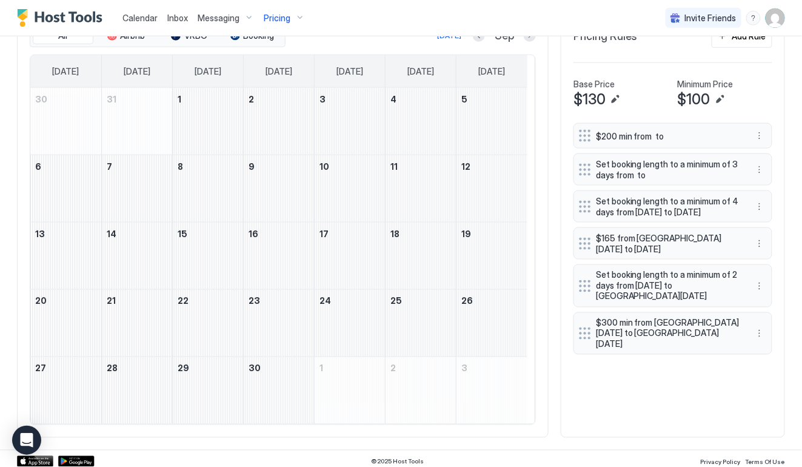
scroll to position [202, 0]
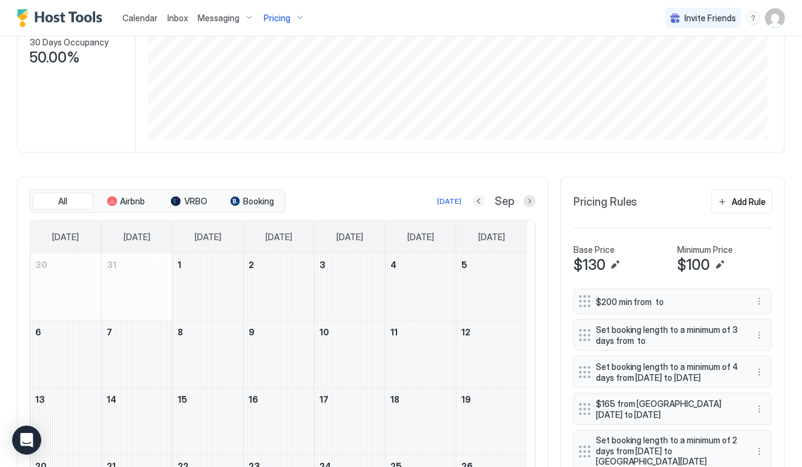
click at [473, 198] on button "Previous month" at bounding box center [479, 201] width 12 height 12
click at [472, 197] on button "Previous month" at bounding box center [478, 201] width 12 height 12
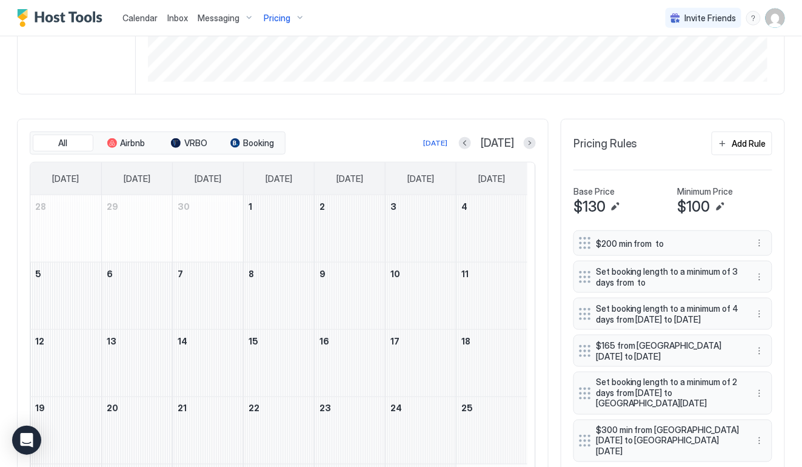
scroll to position [258, 0]
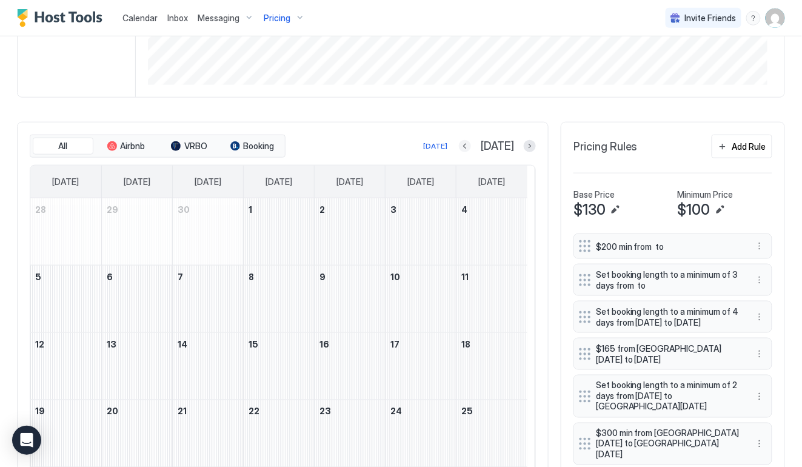
click at [471, 147] on button "Previous month" at bounding box center [465, 146] width 12 height 12
click at [474, 142] on button "Previous month" at bounding box center [480, 146] width 12 height 12
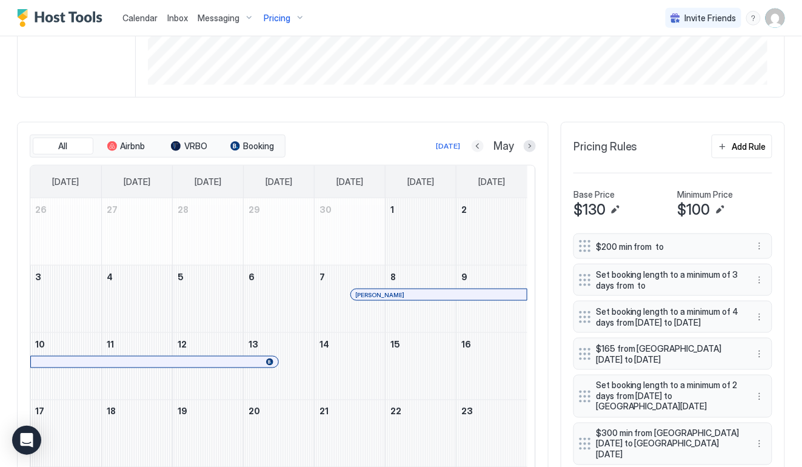
click at [472, 144] on button "Previous month" at bounding box center [478, 146] width 12 height 12
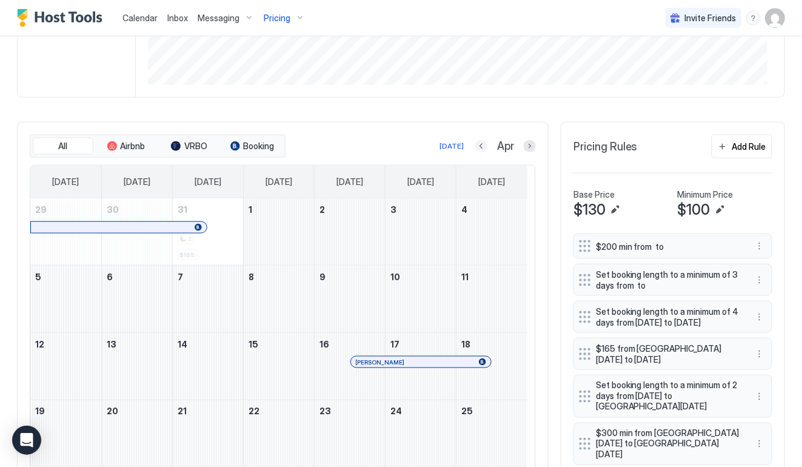
click at [475, 144] on button "Previous month" at bounding box center [481, 146] width 12 height 12
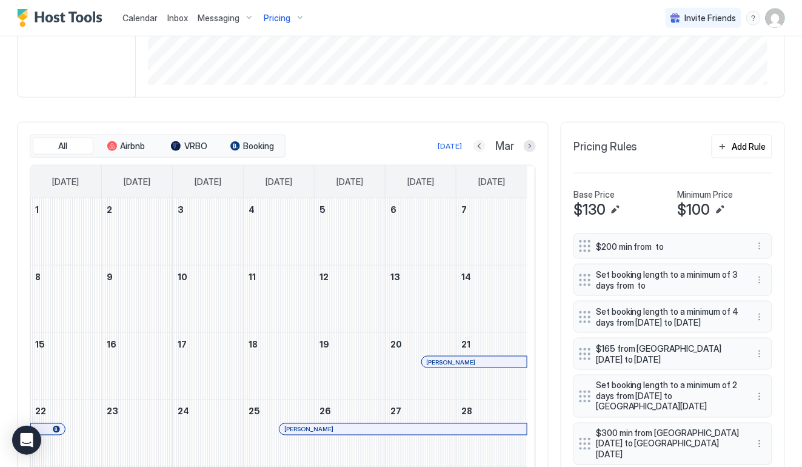
click at [473, 144] on button "Previous month" at bounding box center [479, 146] width 12 height 12
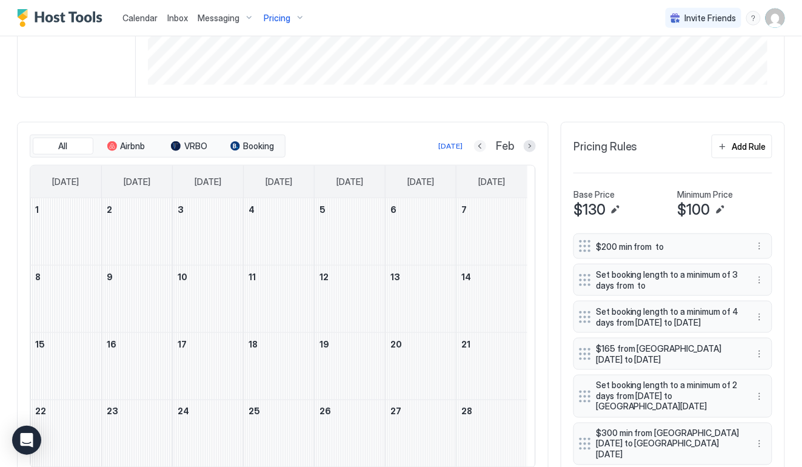
scroll to position [301, 0]
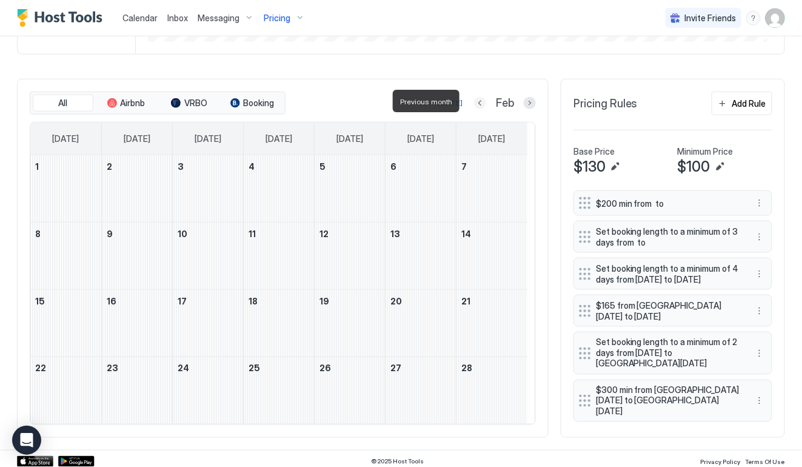
click at [474, 101] on button "Previous month" at bounding box center [480, 103] width 12 height 12
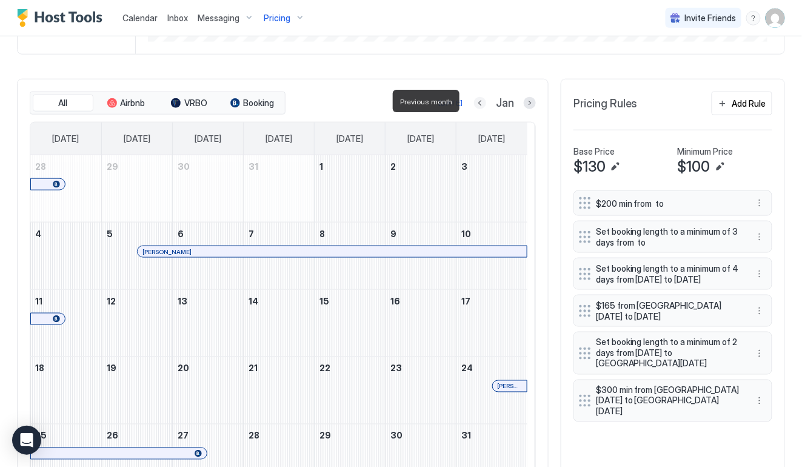
click at [474, 101] on button "Previous month" at bounding box center [480, 103] width 12 height 12
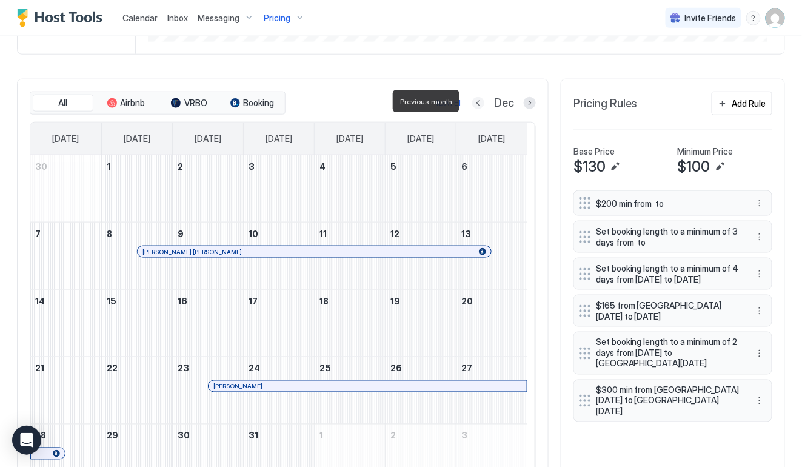
click at [472, 101] on button "Previous month" at bounding box center [478, 103] width 12 height 12
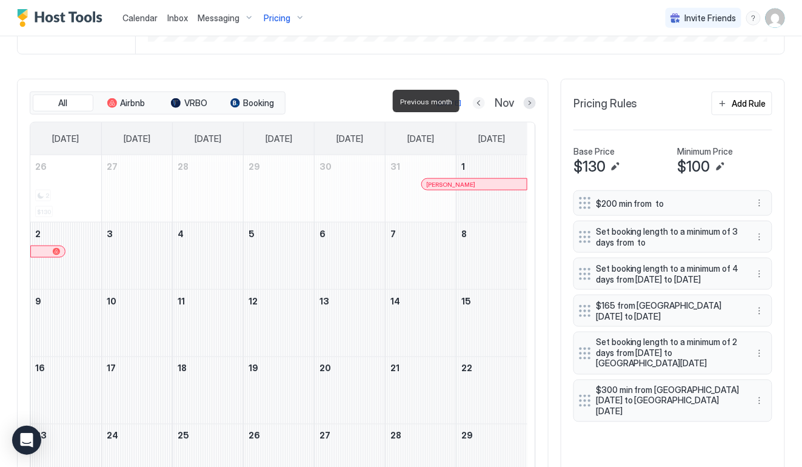
click at [473, 101] on button "Previous month" at bounding box center [479, 103] width 12 height 12
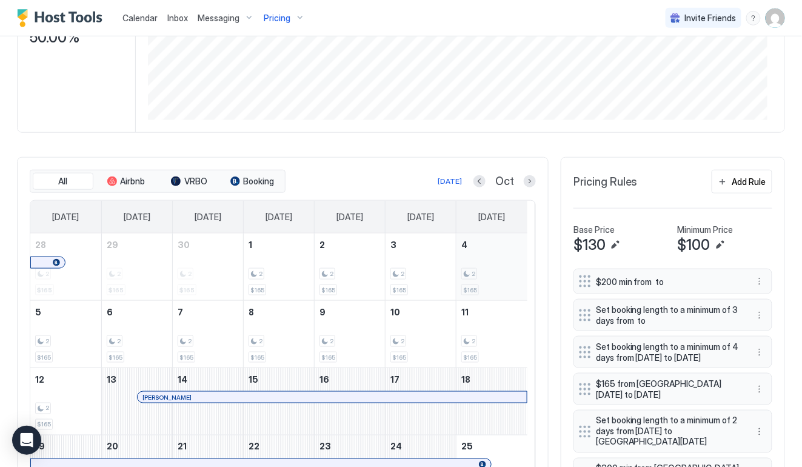
scroll to position [202, 0]
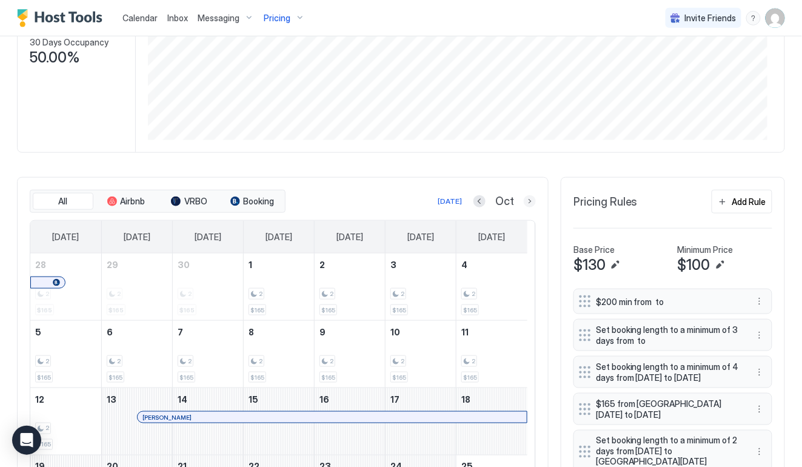
click at [524, 199] on button "Next month" at bounding box center [530, 201] width 12 height 12
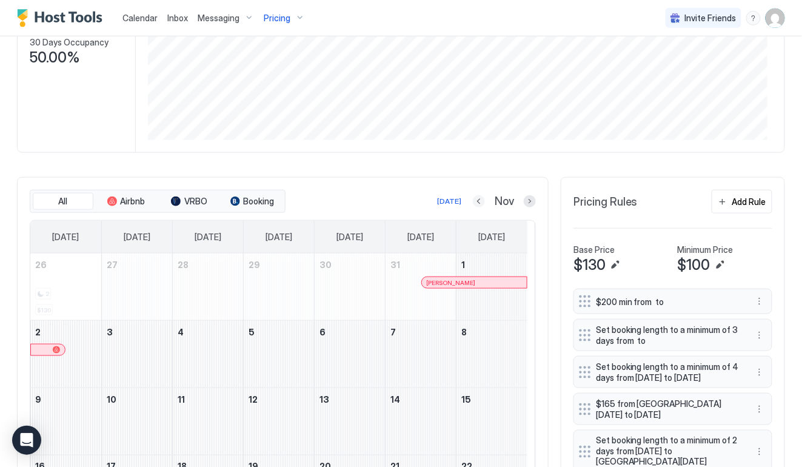
click at [473, 198] on button "Previous month" at bounding box center [479, 201] width 12 height 12
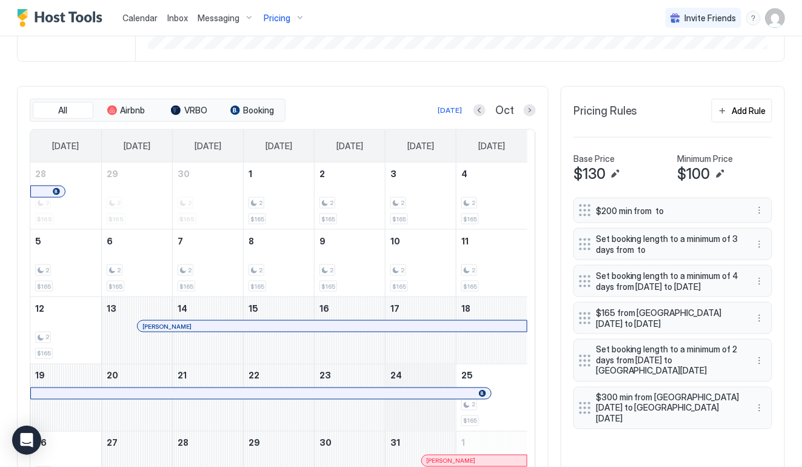
scroll to position [258, 0]
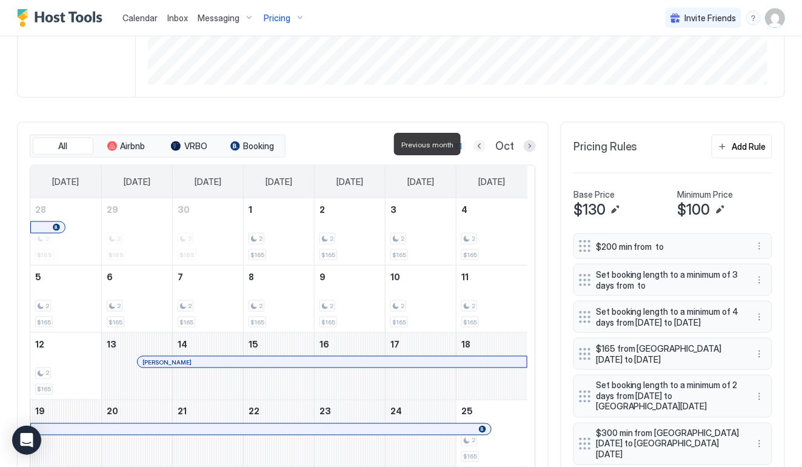
click at [473, 142] on button "Previous month" at bounding box center [479, 146] width 12 height 12
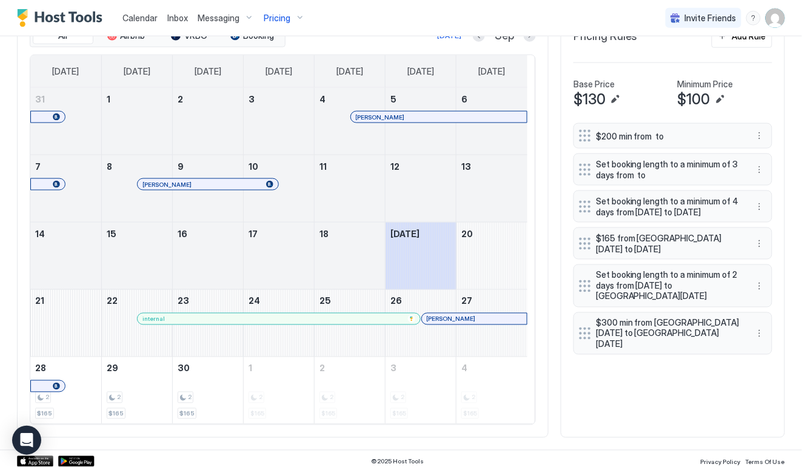
scroll to position [313, 0]
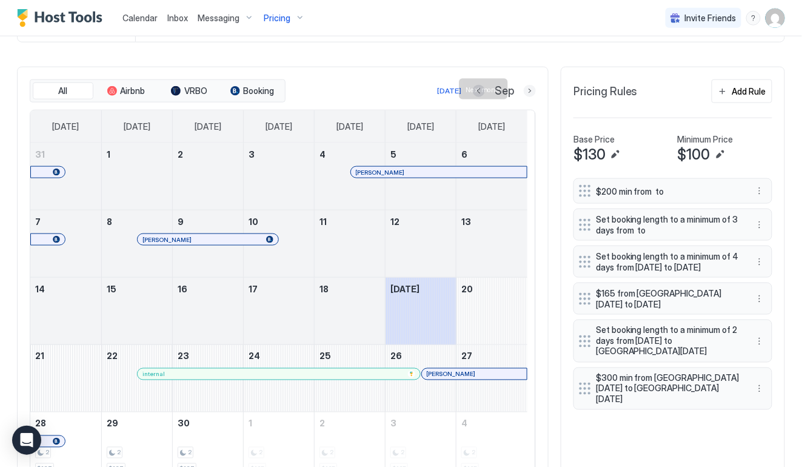
click at [524, 87] on button "Next month" at bounding box center [530, 91] width 12 height 12
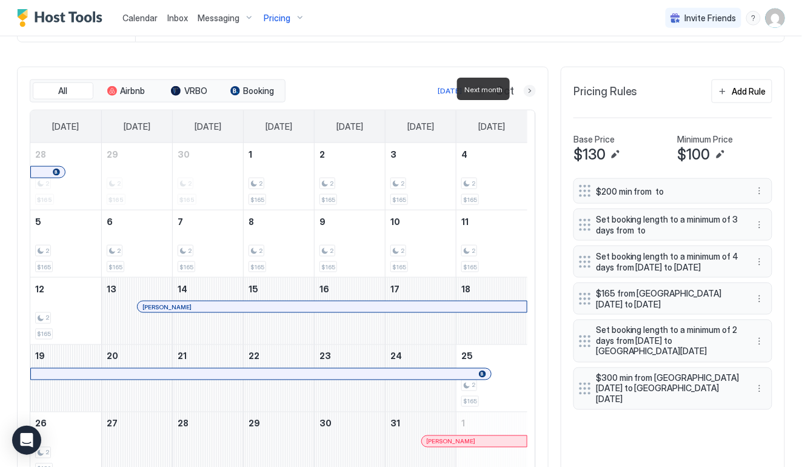
click at [524, 90] on button "Next month" at bounding box center [530, 91] width 12 height 12
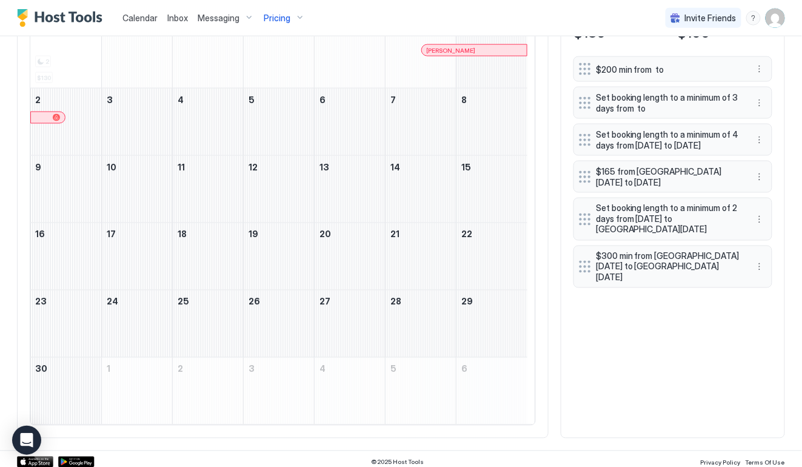
scroll to position [324, 0]
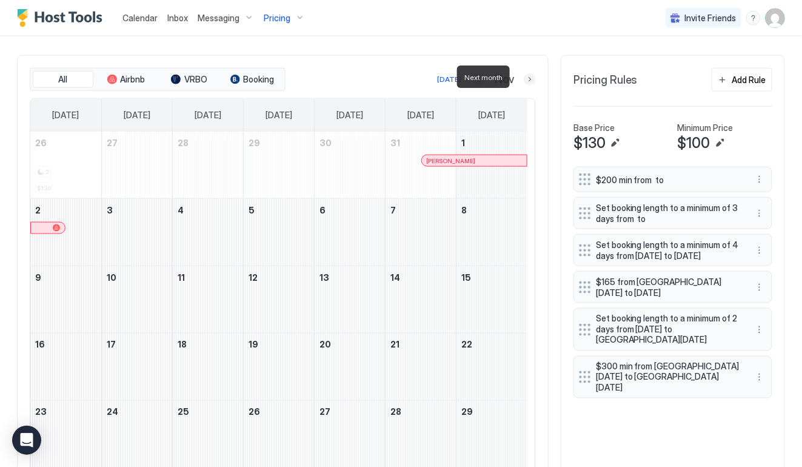
click at [524, 76] on button "Next month" at bounding box center [530, 79] width 12 height 12
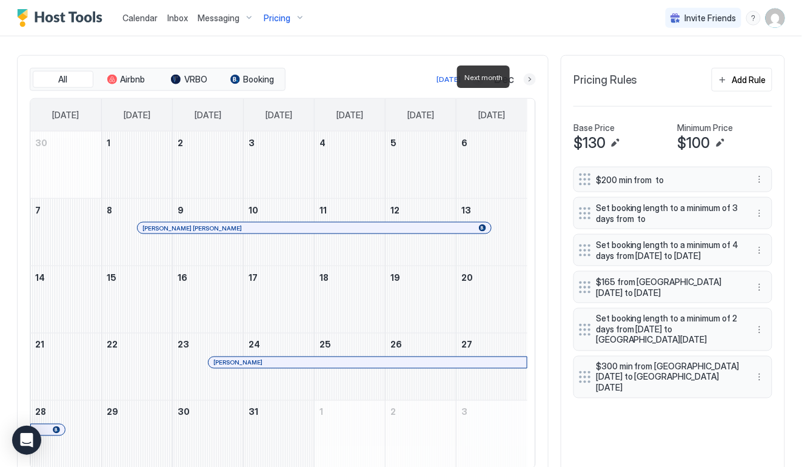
scroll to position [214, 0]
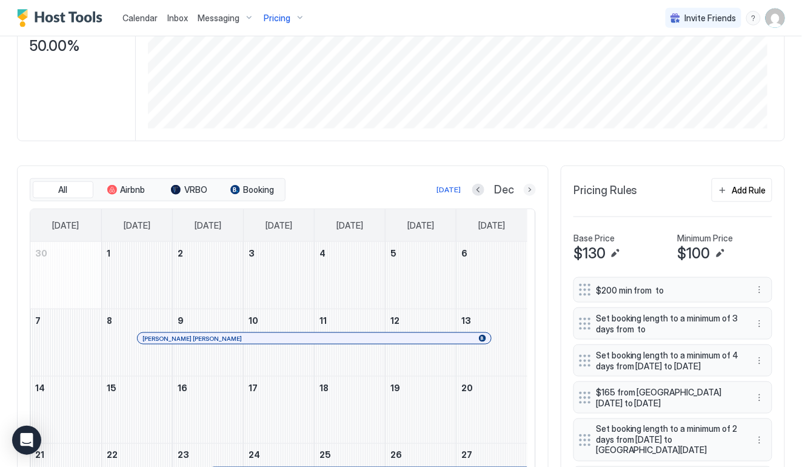
click at [524, 185] on button "Next month" at bounding box center [530, 190] width 12 height 12
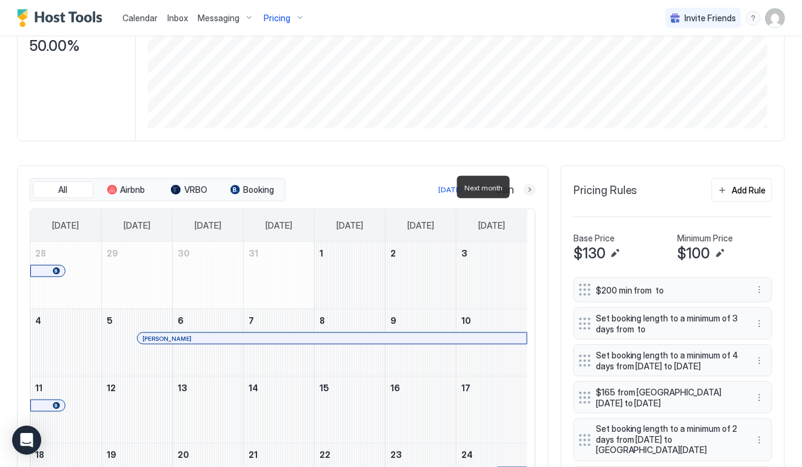
click at [524, 185] on button "Next month" at bounding box center [530, 190] width 12 height 12
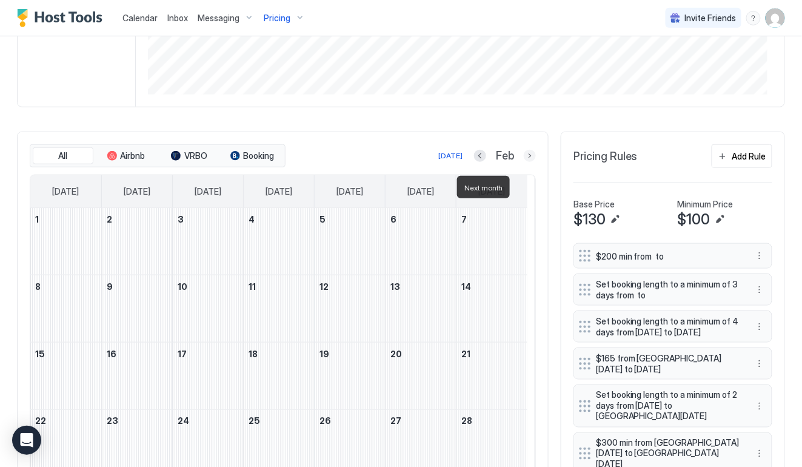
scroll to position [301, 0]
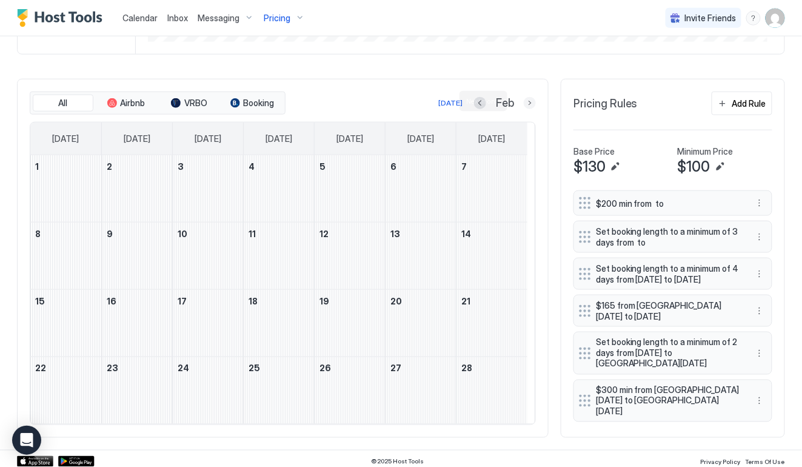
click at [524, 99] on button "Next month" at bounding box center [530, 103] width 12 height 12
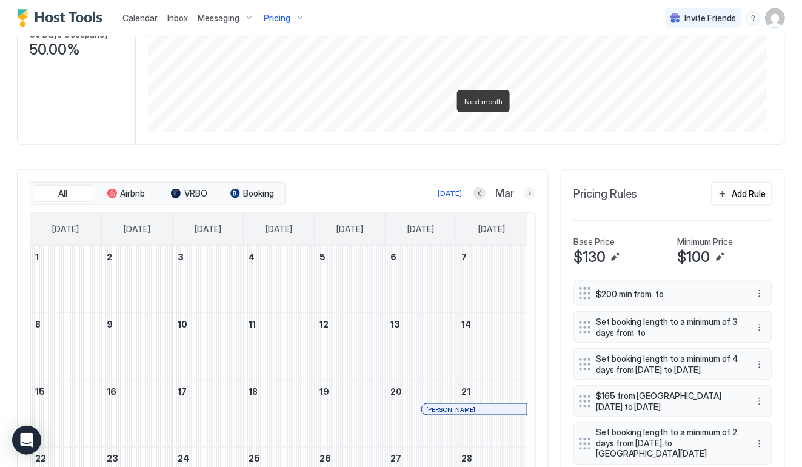
scroll to position [190, 0]
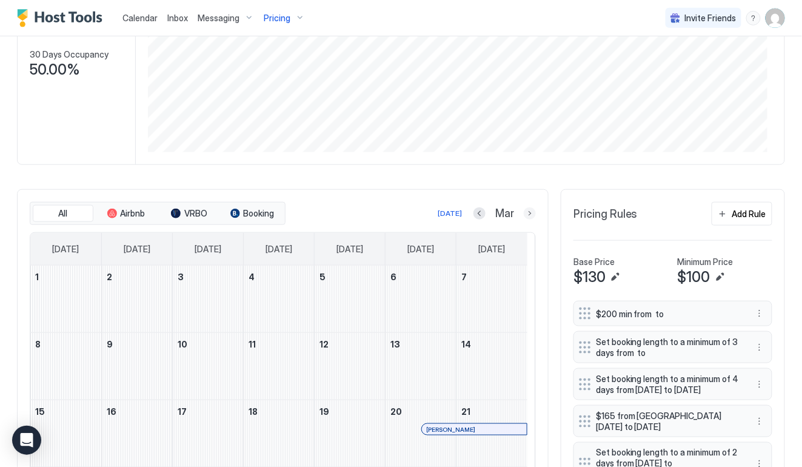
click at [524, 212] on button "Next month" at bounding box center [530, 213] width 12 height 12
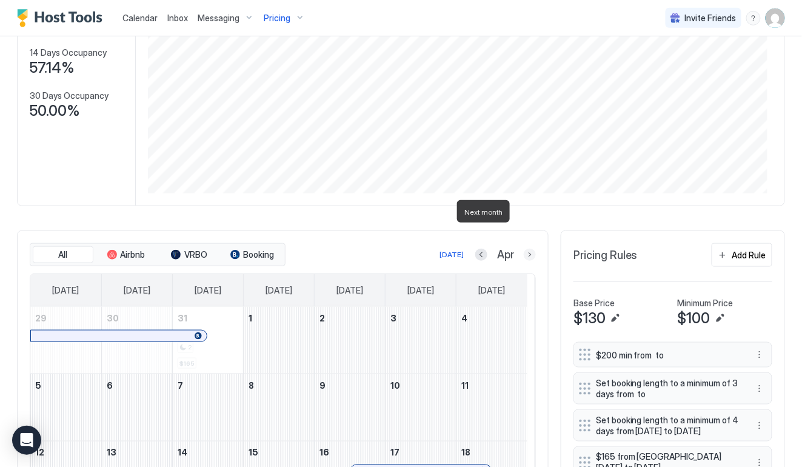
scroll to position [231, 0]
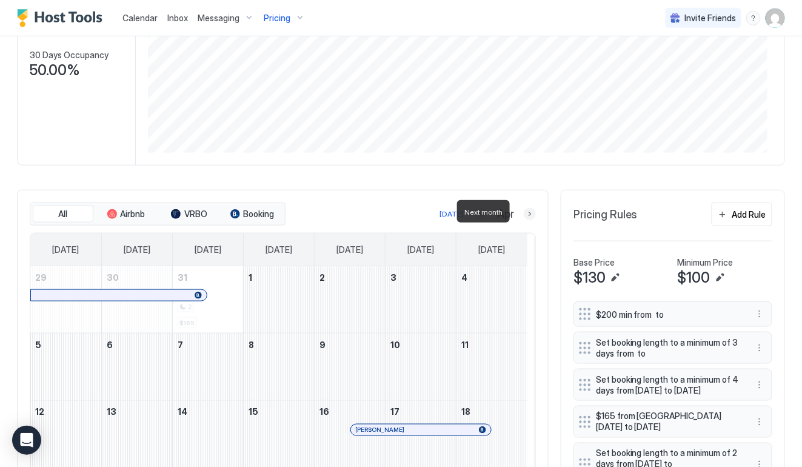
click at [524, 208] on button "Next month" at bounding box center [530, 214] width 12 height 12
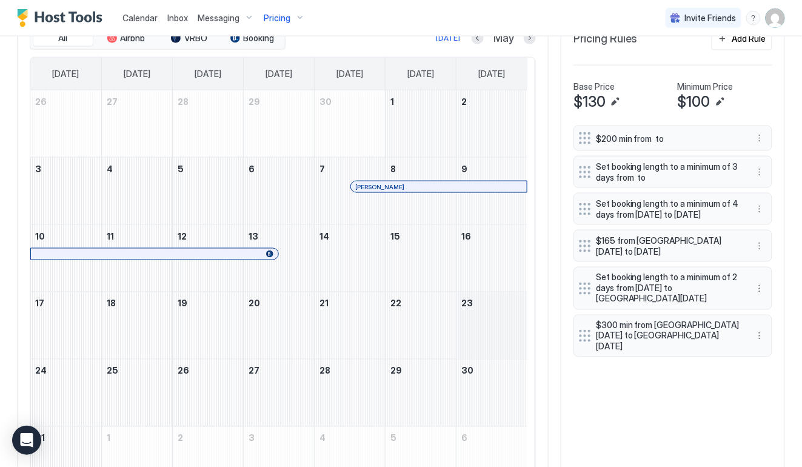
scroll to position [324, 0]
